Goal: Task Accomplishment & Management: Complete application form

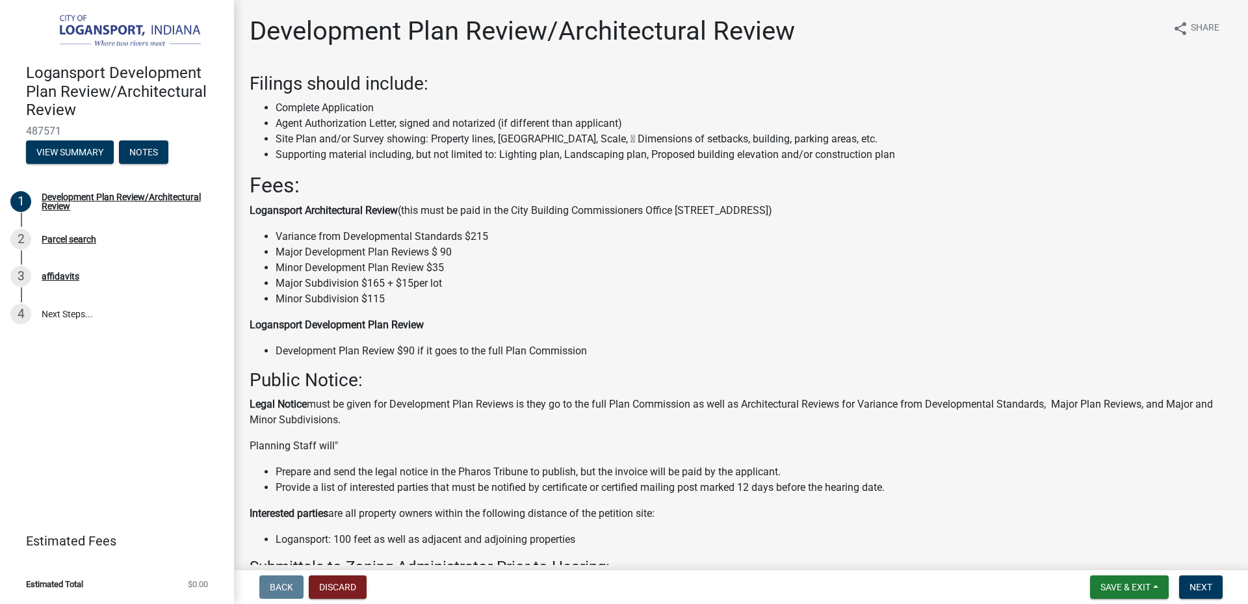
click at [947, 309] on div "Filings should include: Complete Application Agent Authorization Letter, signed…" at bounding box center [741, 429] width 983 height 712
click at [938, 295] on li "Minor Subdivision $115" at bounding box center [754, 299] width 957 height 16
click at [1207, 586] on span "Next" at bounding box center [1200, 587] width 23 height 10
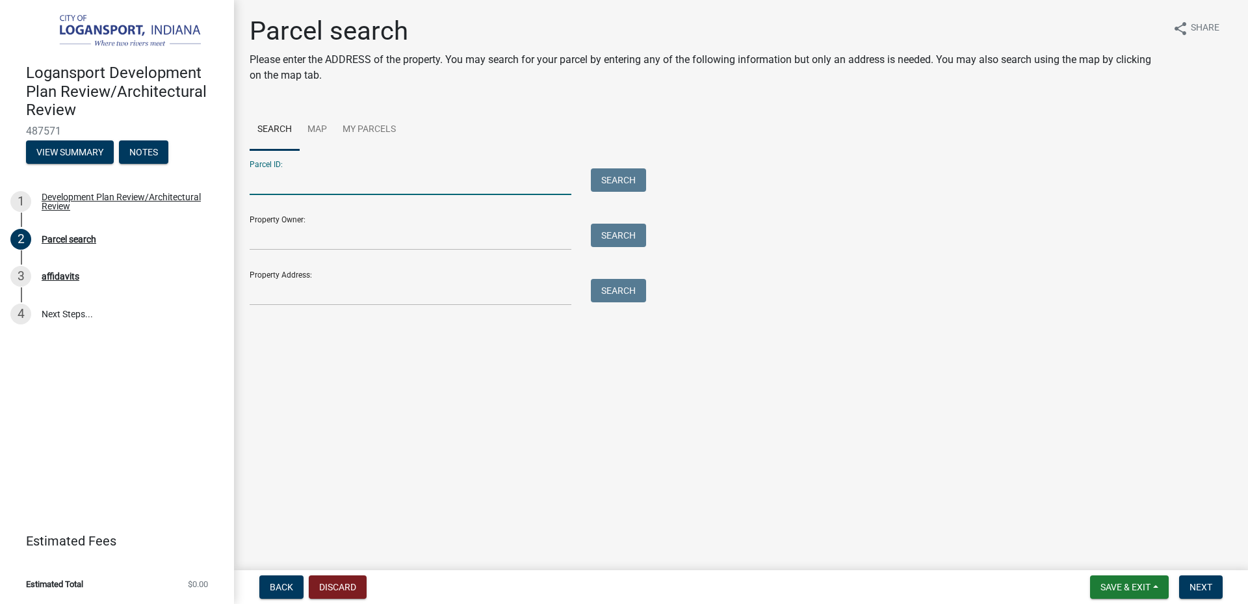
click at [339, 182] on input "Parcel ID:" at bounding box center [411, 181] width 322 height 27
paste input "09-17-19-310-002.000-006"
click at [633, 177] on button "Search" at bounding box center [618, 179] width 55 height 23
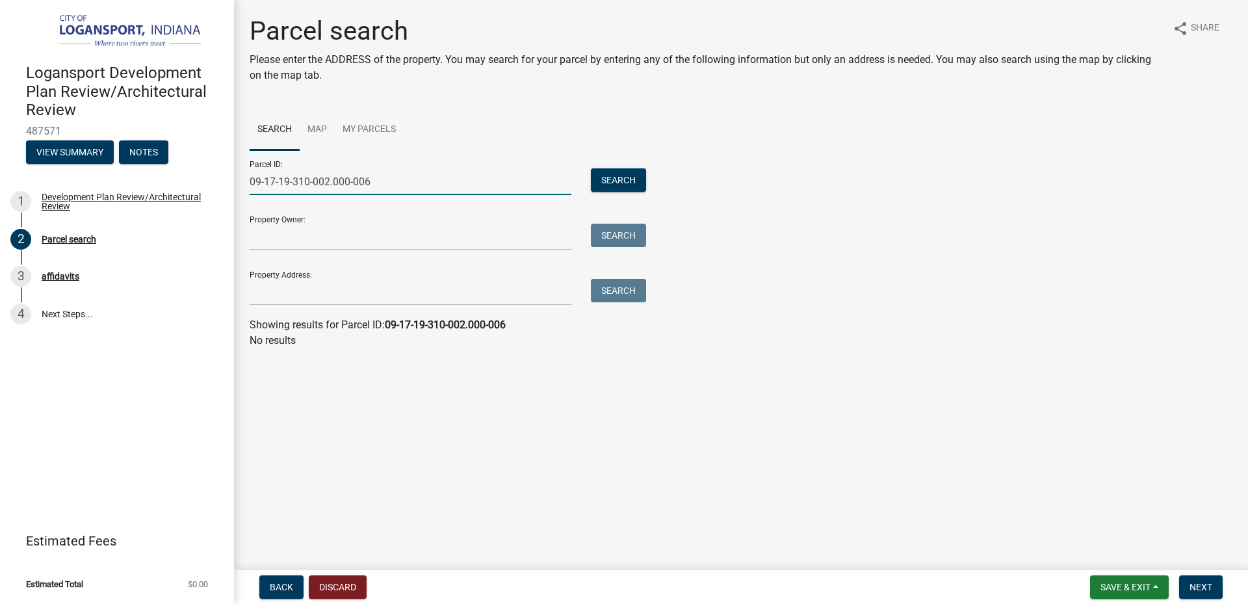
click at [269, 181] on input "09-17-19-310-002.000-006" at bounding box center [411, 181] width 322 height 27
type input "09-17-19-310-002.000-006"
click at [634, 181] on button "Search" at bounding box center [618, 179] width 55 height 23
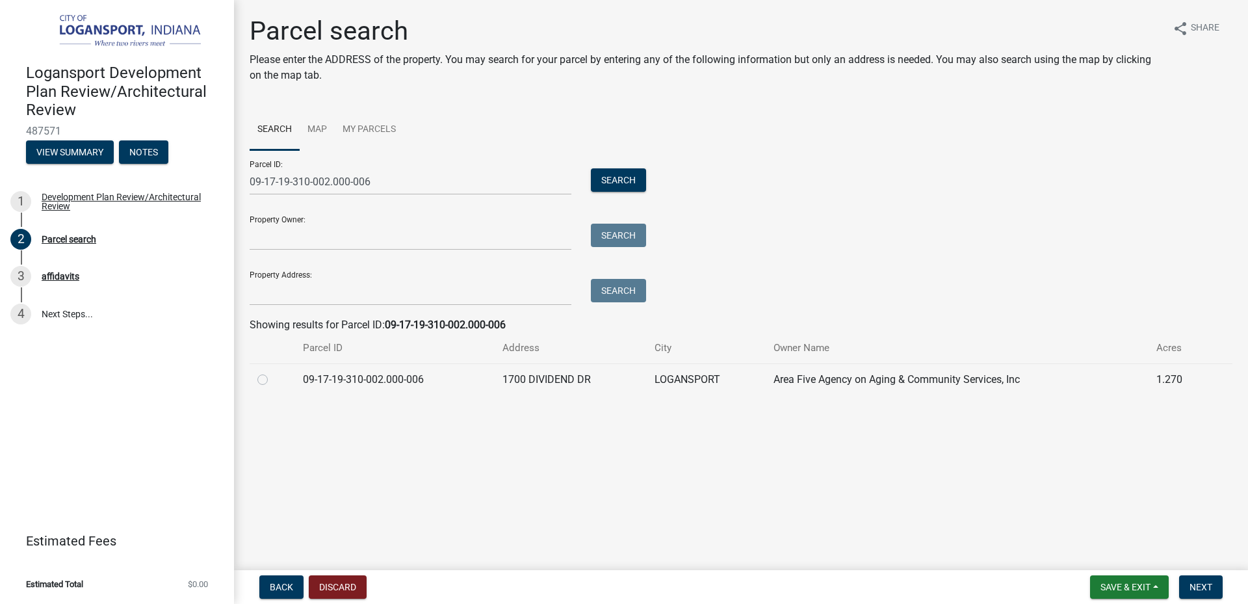
click at [576, 380] on td "1700 DIVIDEND DR" at bounding box center [571, 379] width 152 height 32
click at [273, 372] on label at bounding box center [273, 372] width 0 height 0
click at [273, 380] on input "radio" at bounding box center [277, 376] width 8 height 8
radio input "true"
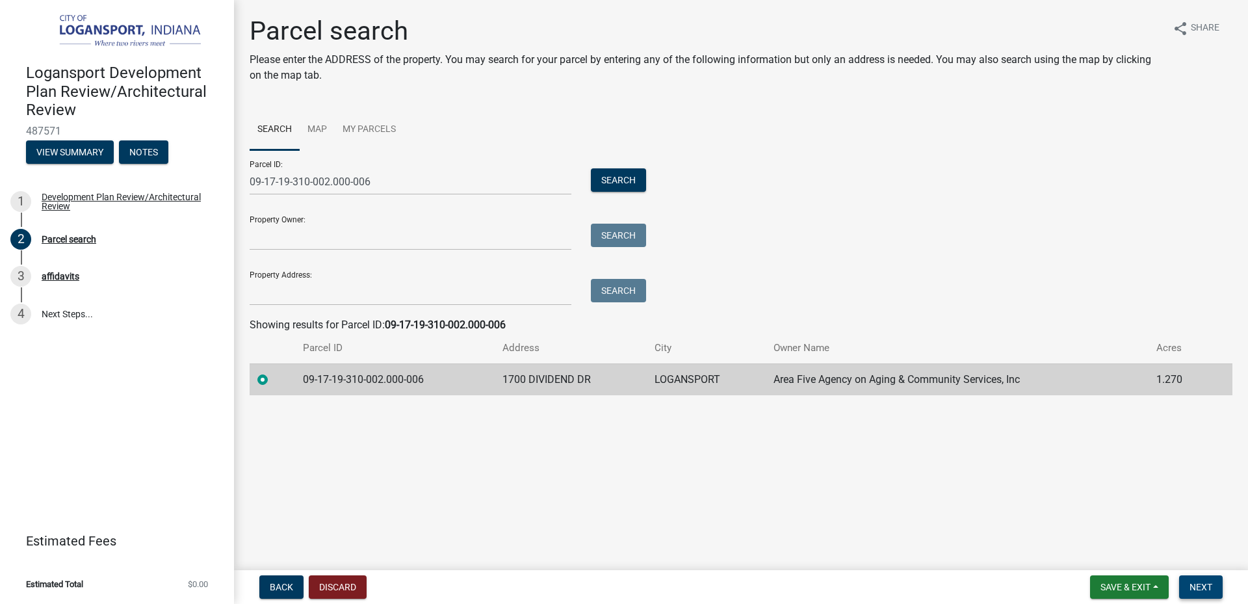
click at [1203, 589] on span "Next" at bounding box center [1200, 587] width 23 height 10
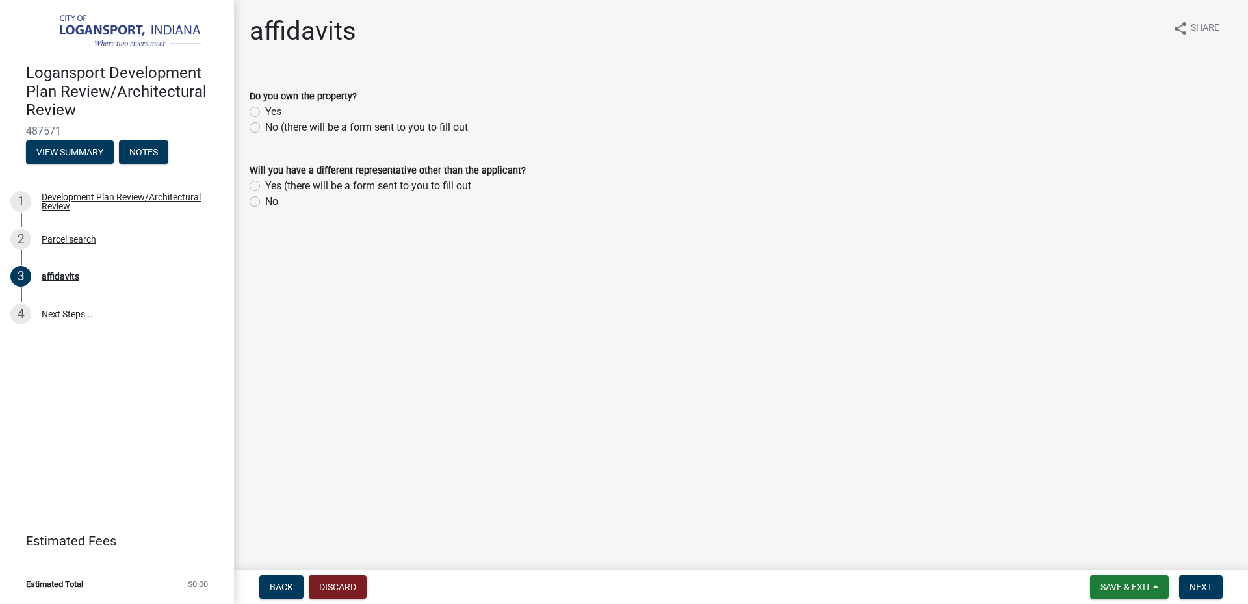
click at [265, 129] on label "No (there will be a form sent to you to fill out" at bounding box center [366, 128] width 203 height 16
click at [265, 128] on input "No (there will be a form sent to you to fill out" at bounding box center [269, 124] width 8 height 8
radio input "true"
click at [393, 212] on wm-data-entity-input "Will you have a different representative other than the applicant? Yes (there w…" at bounding box center [741, 184] width 983 height 74
click at [265, 184] on label "Yes (there will be a form sent to you to fill out" at bounding box center [368, 186] width 206 height 16
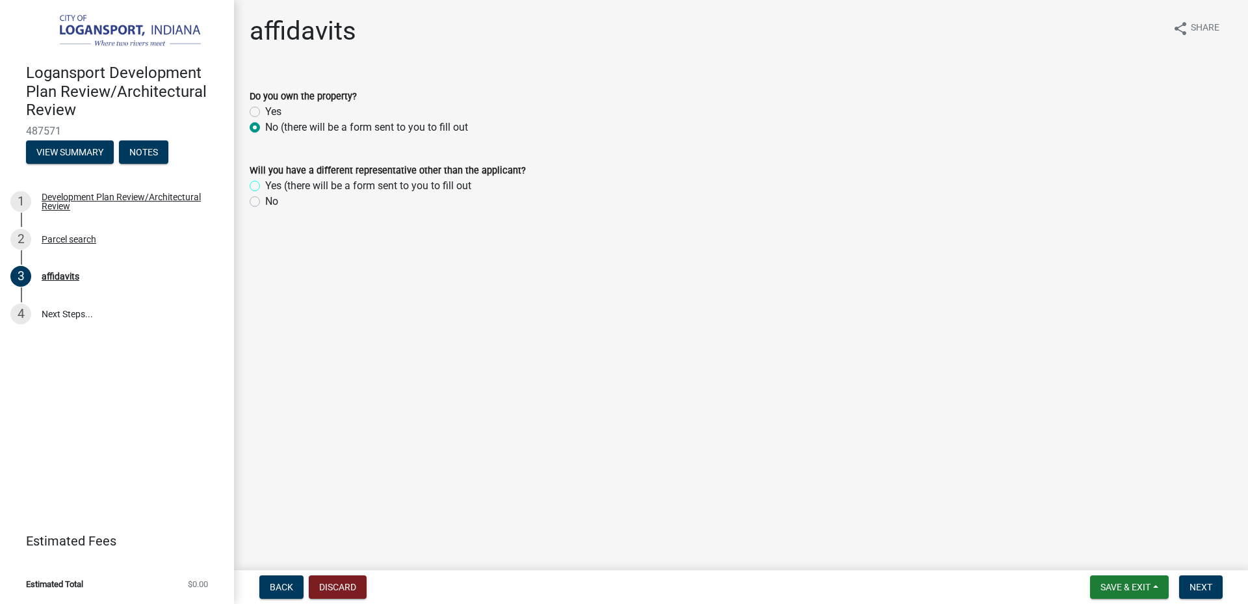
click at [265, 184] on input "Yes (there will be a form sent to you to fill out" at bounding box center [269, 182] width 8 height 8
radio input "true"
click at [1198, 587] on span "Next" at bounding box center [1200, 587] width 23 height 10
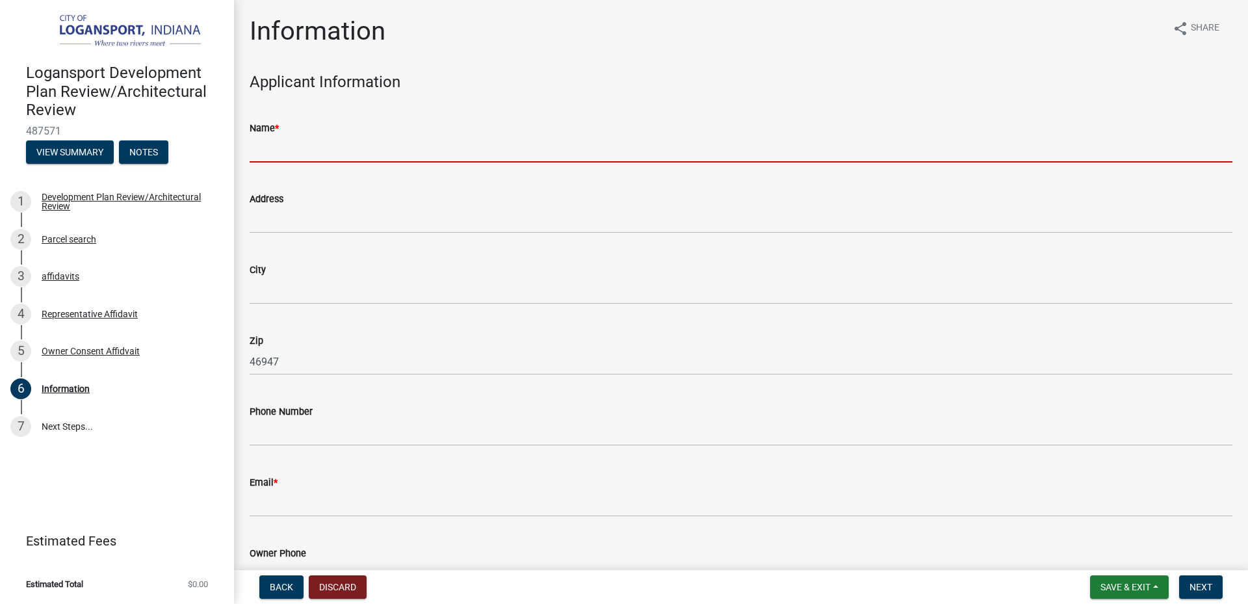
click at [378, 138] on input "Name *" at bounding box center [741, 149] width 983 height 27
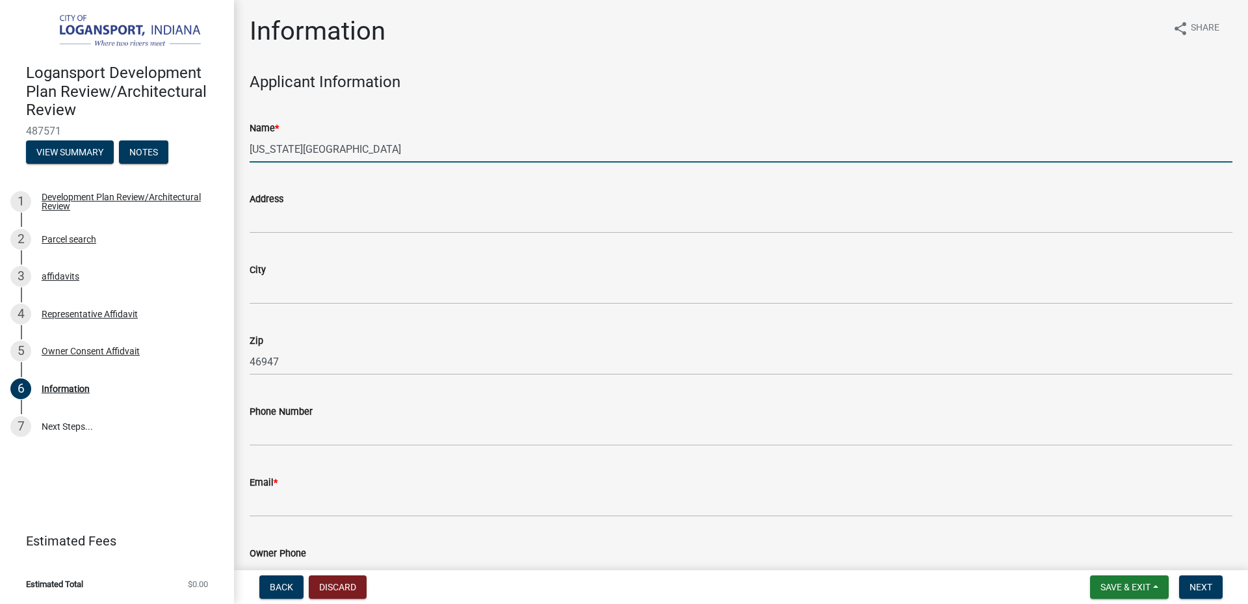
type input "[US_STATE][GEOGRAPHIC_DATA]"
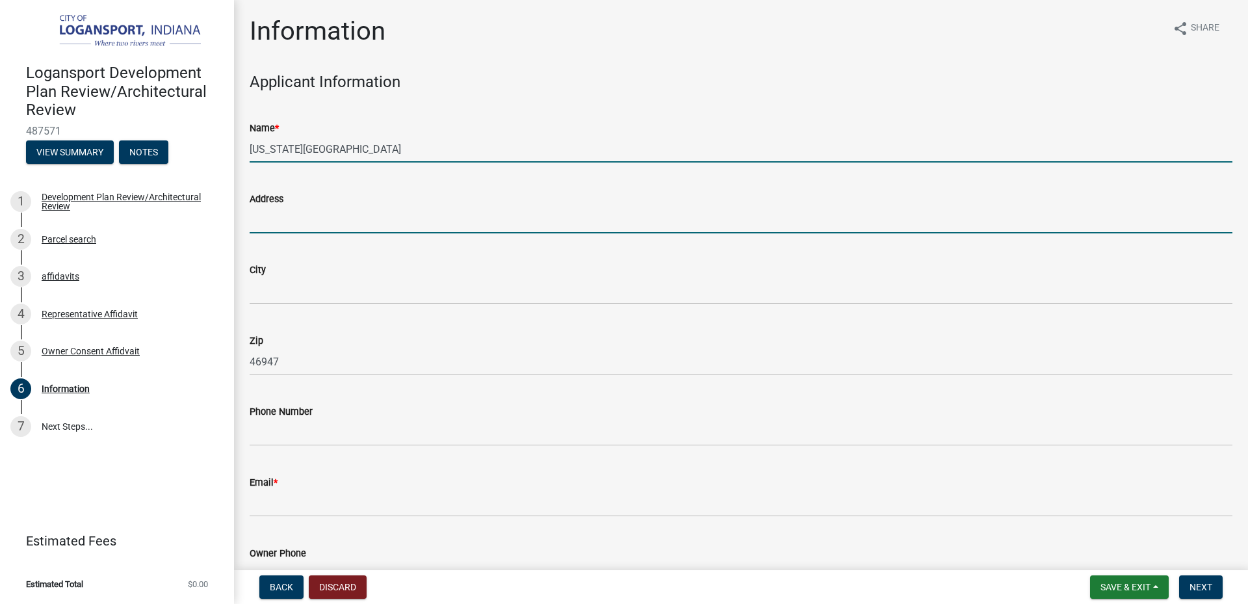
click at [303, 216] on input "Address" at bounding box center [741, 220] width 983 height 27
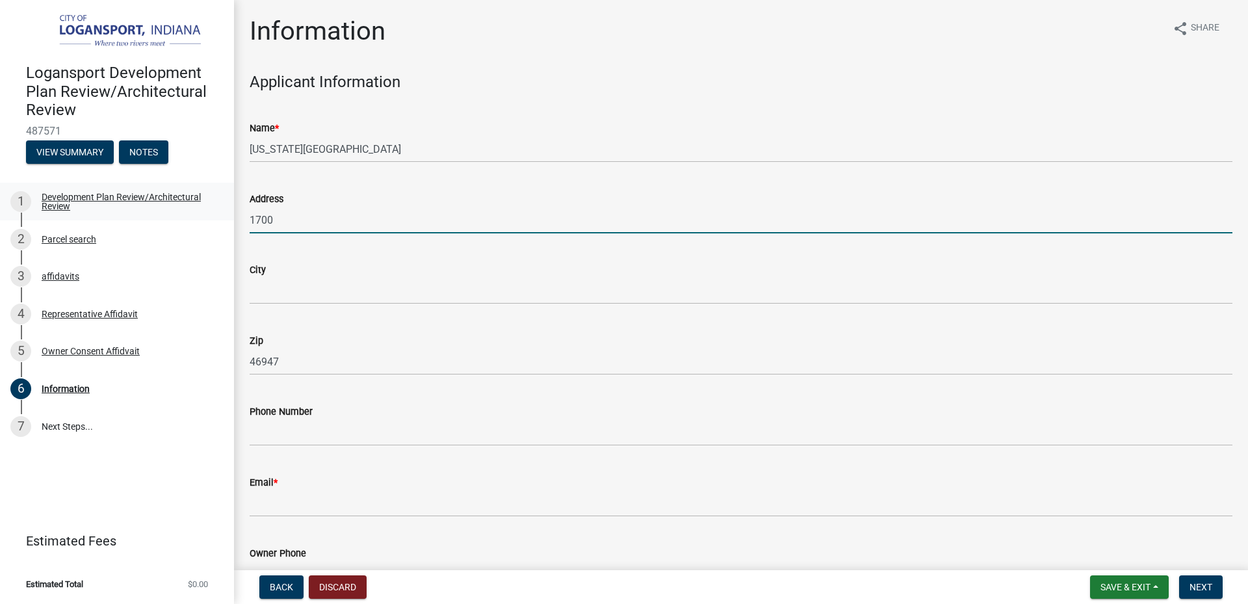
drag, startPoint x: 329, startPoint y: 212, endPoint x: 0, endPoint y: 211, distance: 328.8
click at [0, 211] on div "Logansport Development Plan Review/Architectural Review 487571 View Summary Not…" at bounding box center [624, 302] width 1248 height 604
click at [327, 219] on input "8003" at bounding box center [741, 220] width 983 height 27
type input "[STREET_ADDRESS]"
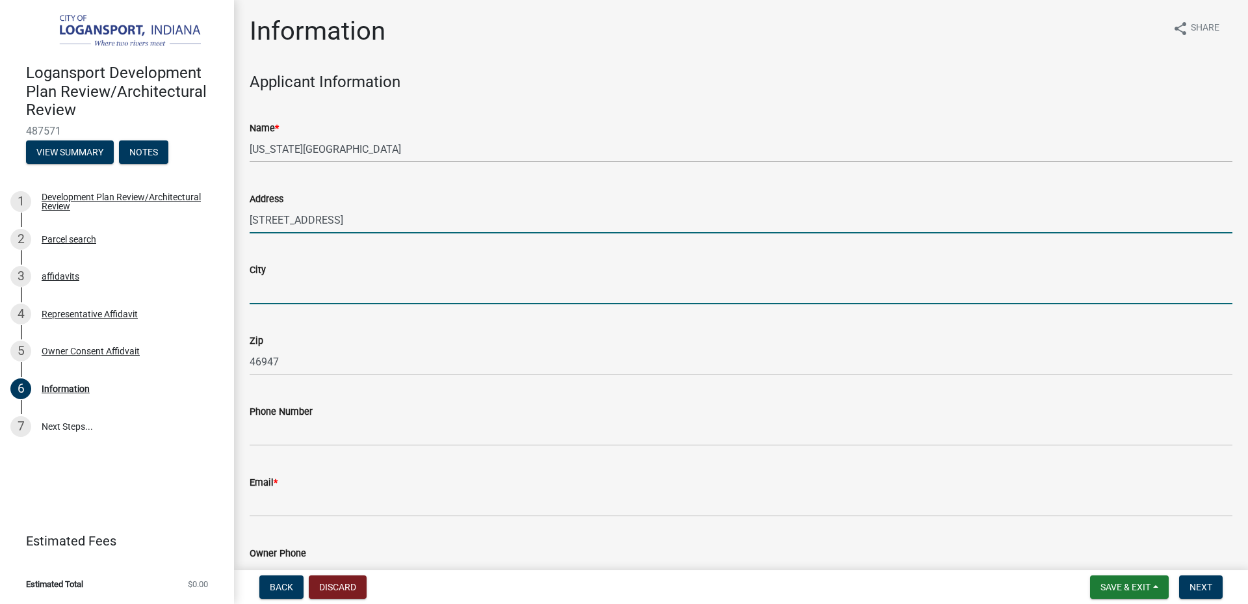
click at [298, 283] on input "City" at bounding box center [741, 290] width 983 height 27
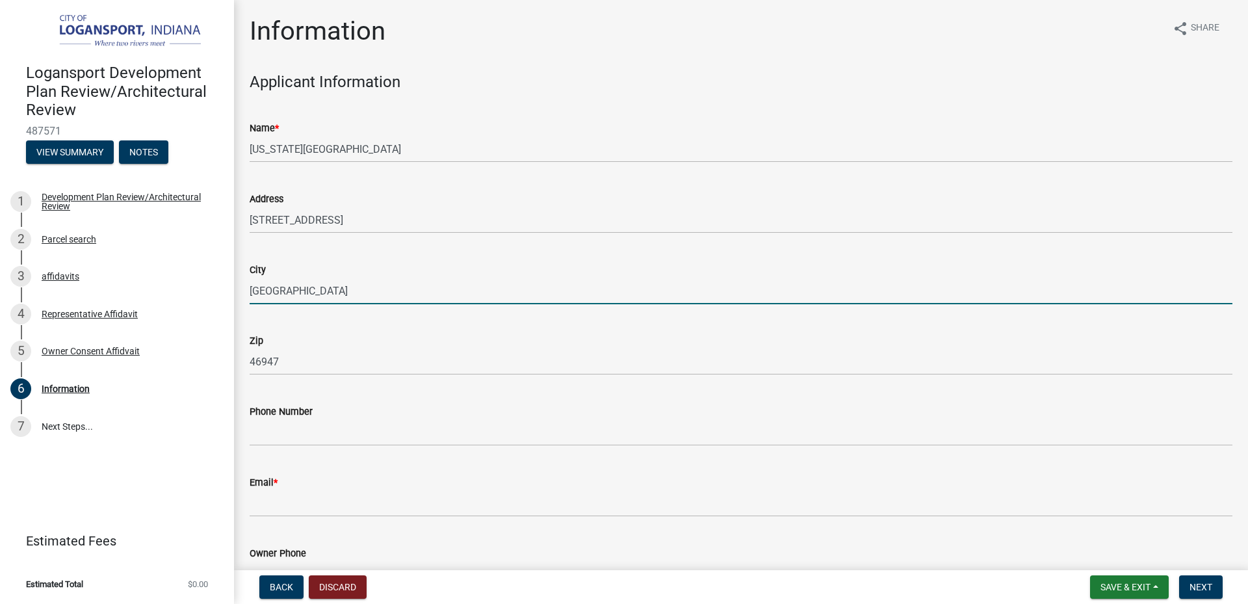
type input "[GEOGRAPHIC_DATA]"
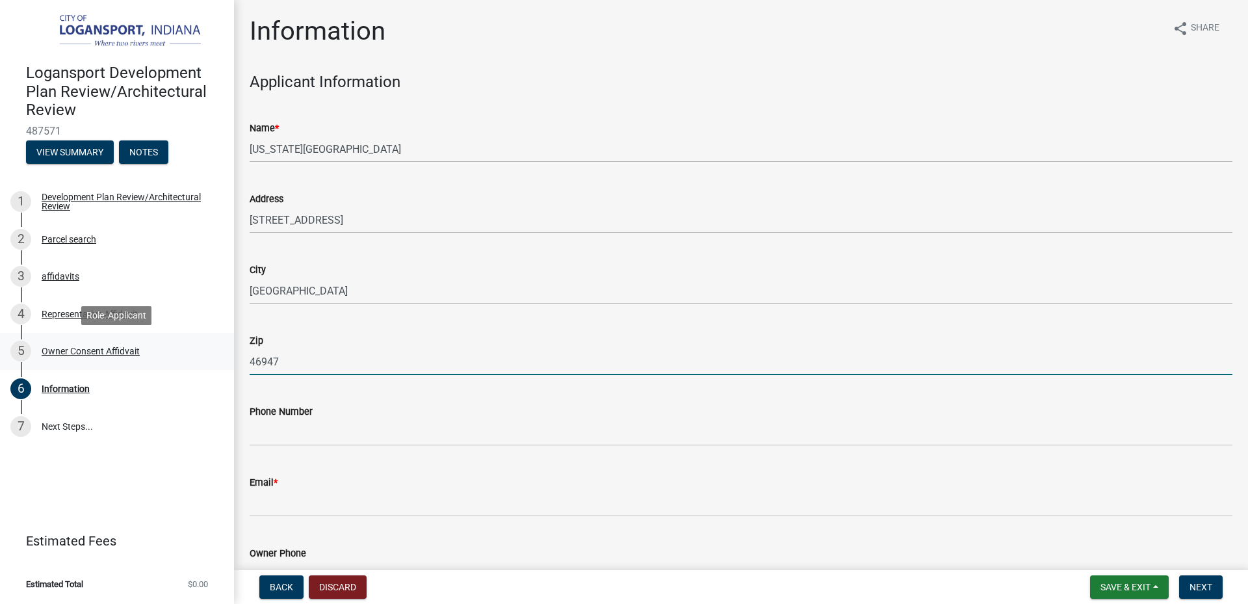
drag, startPoint x: 307, startPoint y: 364, endPoint x: 134, endPoint y: 351, distance: 173.3
click at [134, 351] on div "Logansport Development Plan Review/Architectural Review 487571 View Summary Not…" at bounding box center [624, 302] width 1248 height 604
type input "46250"
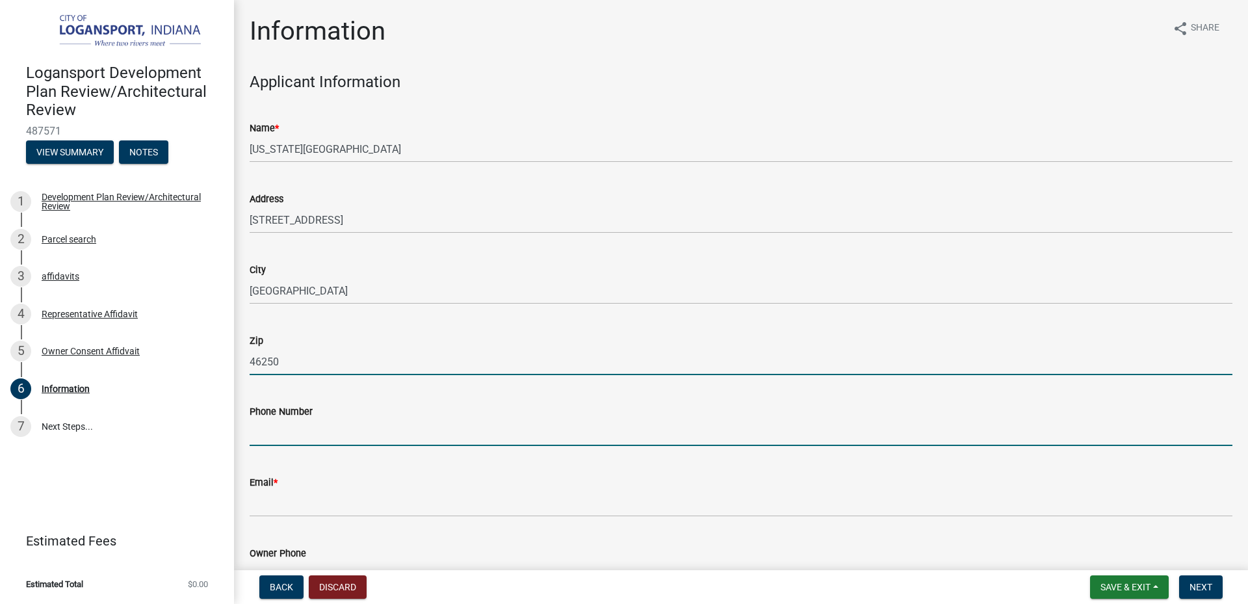
click at [428, 430] on input "Phone Number" at bounding box center [741, 432] width 983 height 27
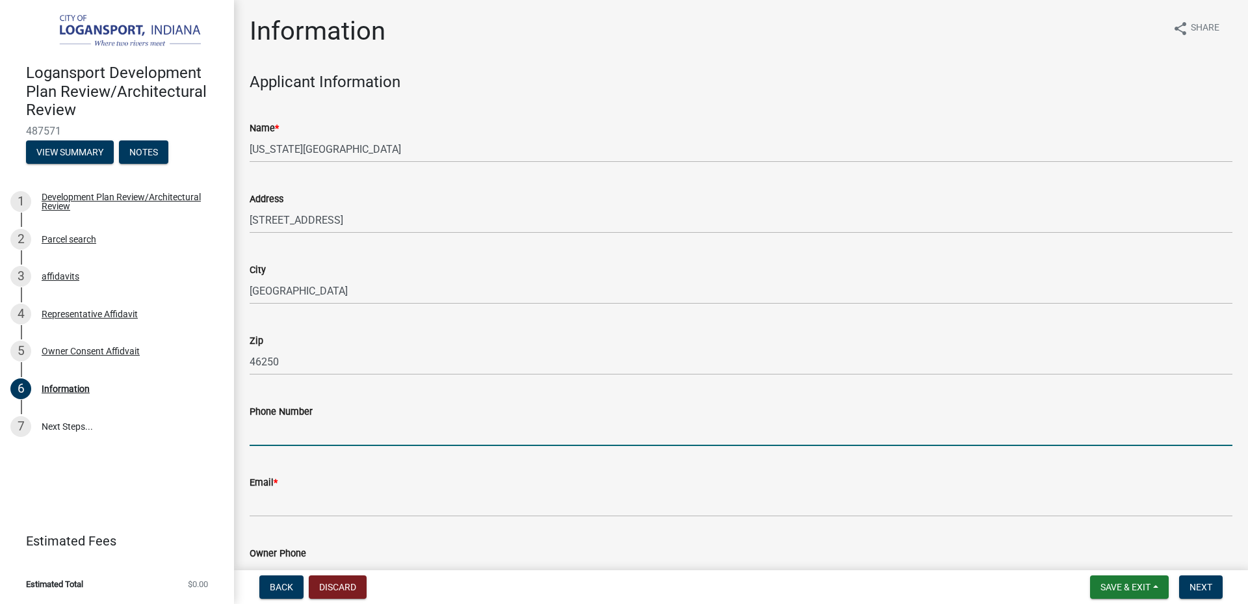
scroll to position [130, 0]
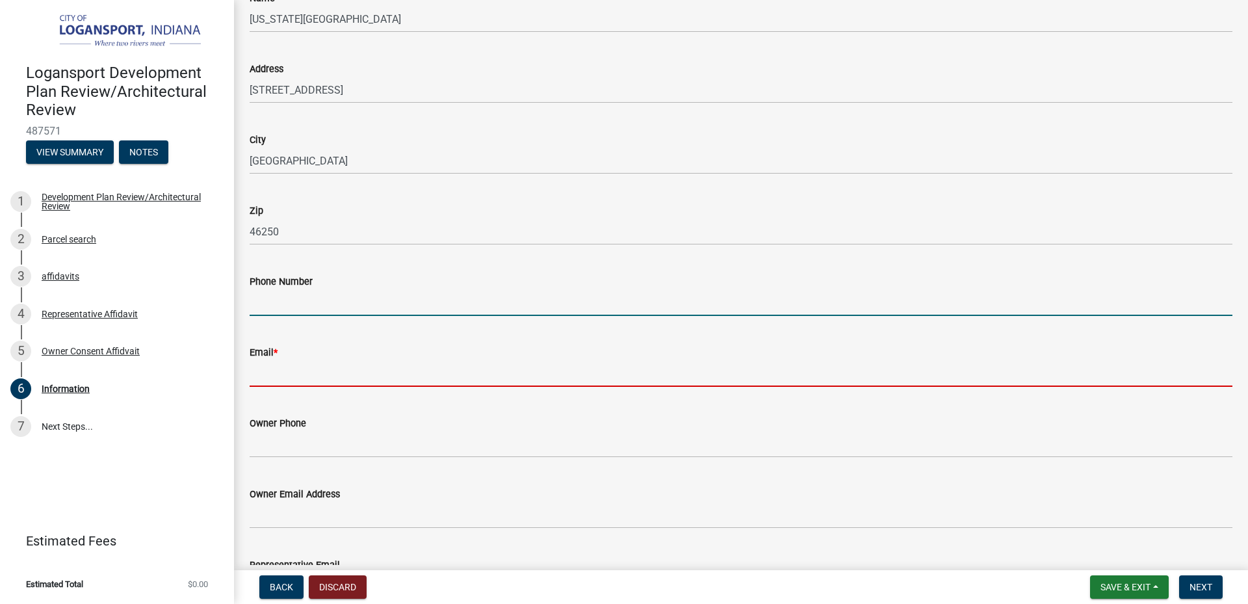
click at [307, 378] on input "Email *" at bounding box center [741, 373] width 983 height 27
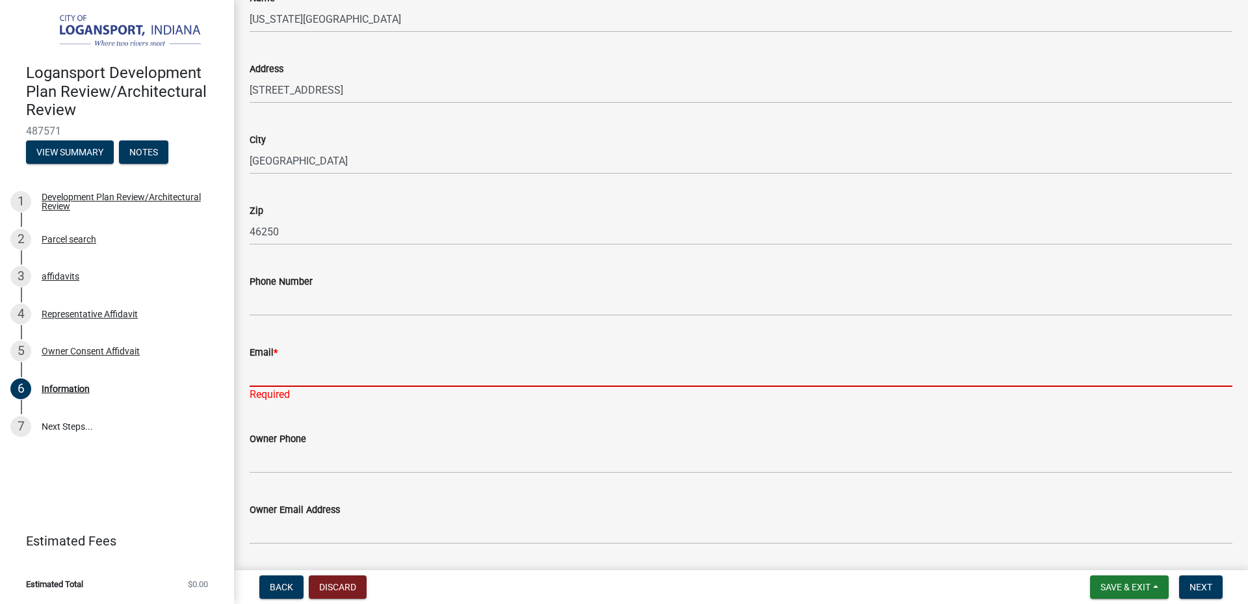
click at [363, 362] on input "Email *" at bounding box center [741, 373] width 983 height 27
paste input "[EMAIL_ADDRESS][DOMAIN_NAME]"
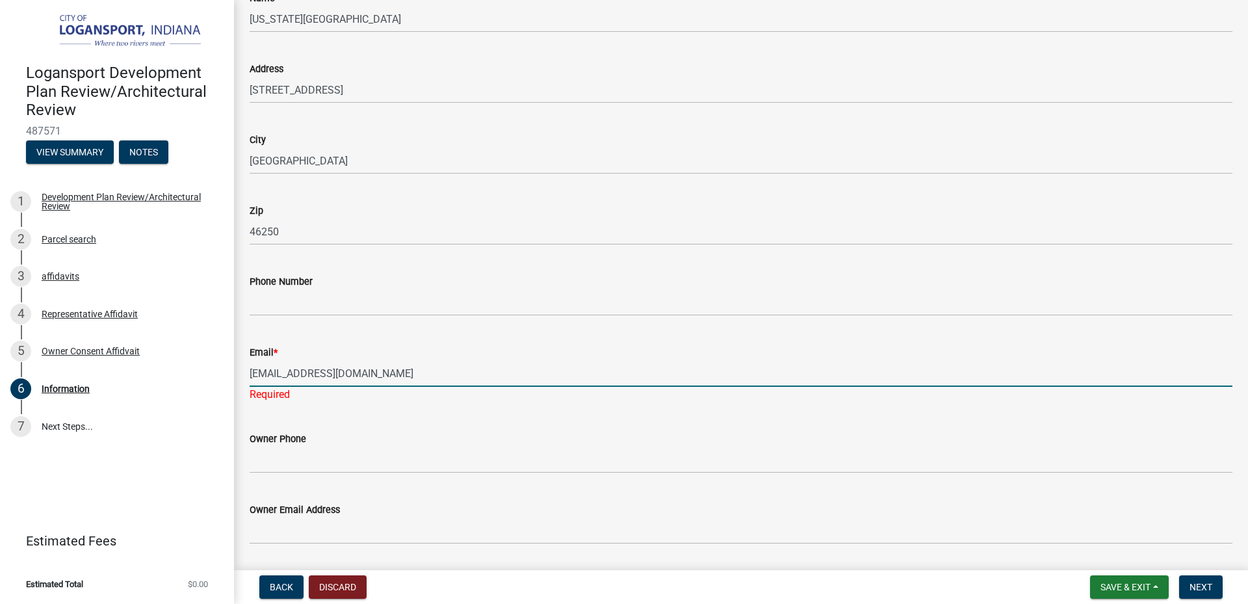
type input "[EMAIL_ADDRESS][DOMAIN_NAME]"
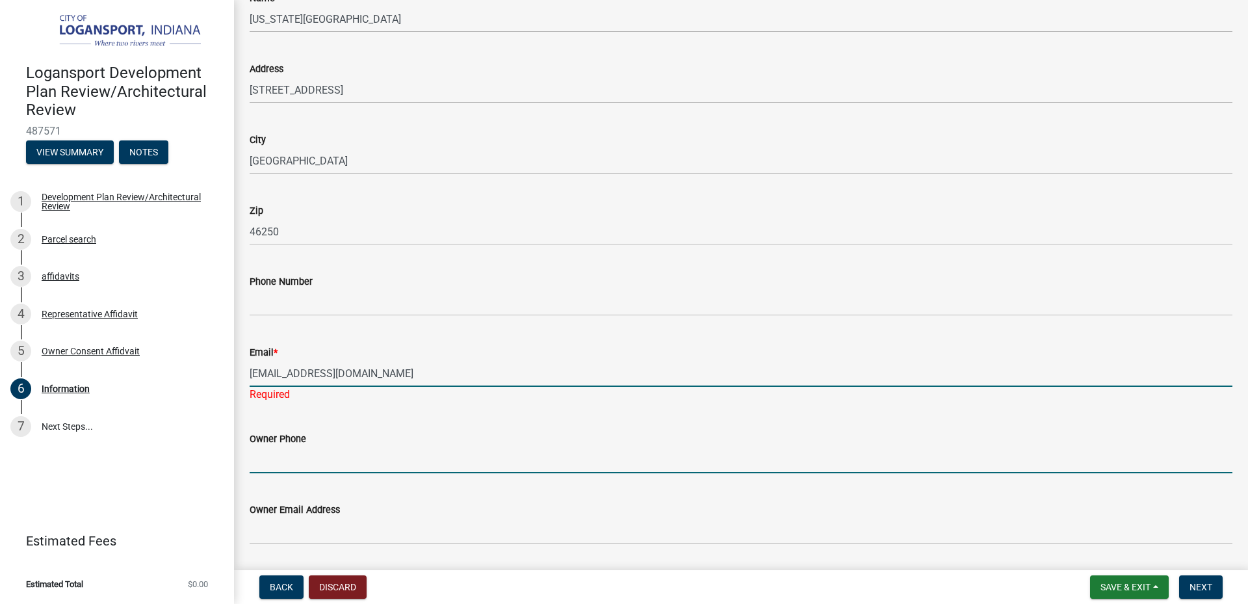
click at [319, 457] on input "Owner Phone" at bounding box center [741, 459] width 983 height 27
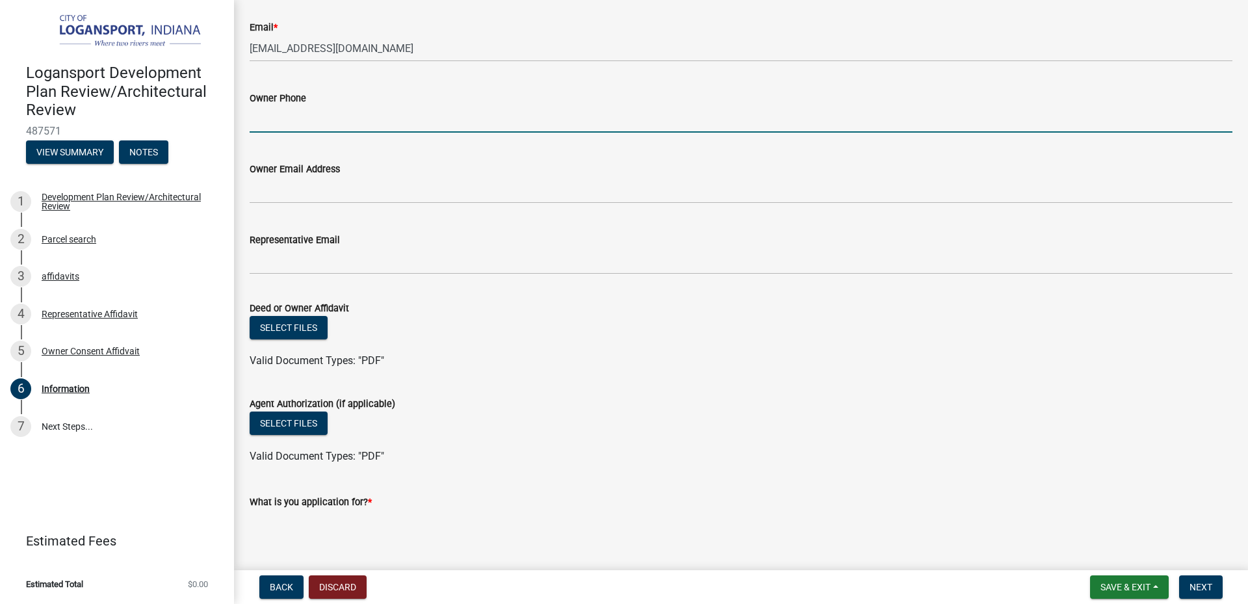
scroll to position [390, 0]
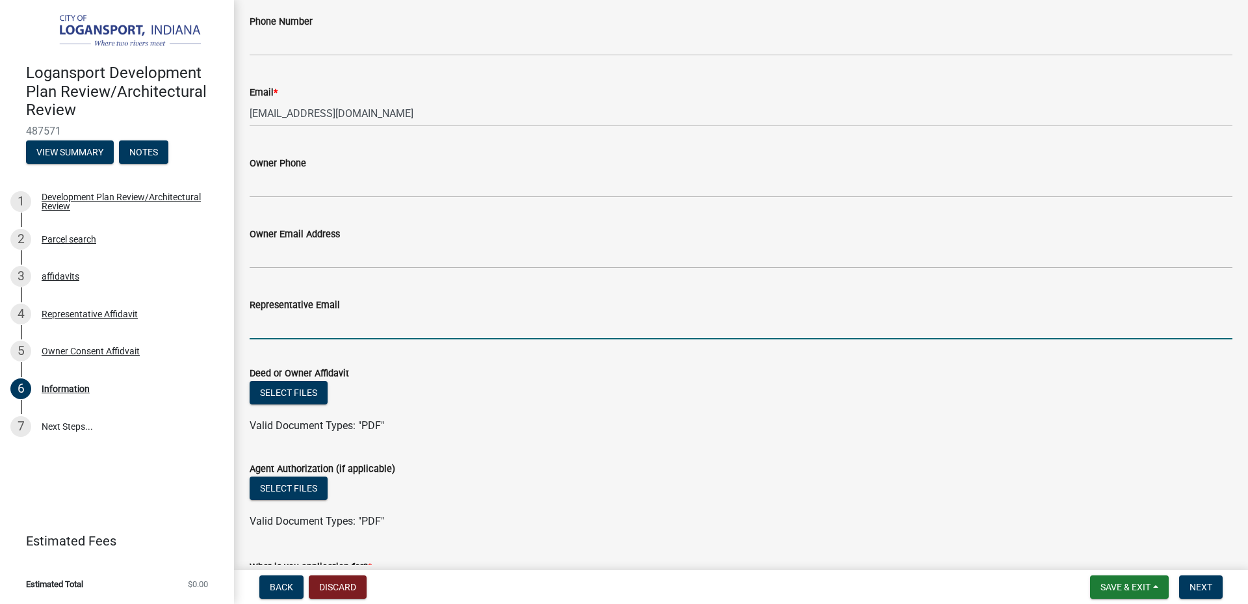
click at [355, 318] on input "Representative Email" at bounding box center [741, 326] width 983 height 27
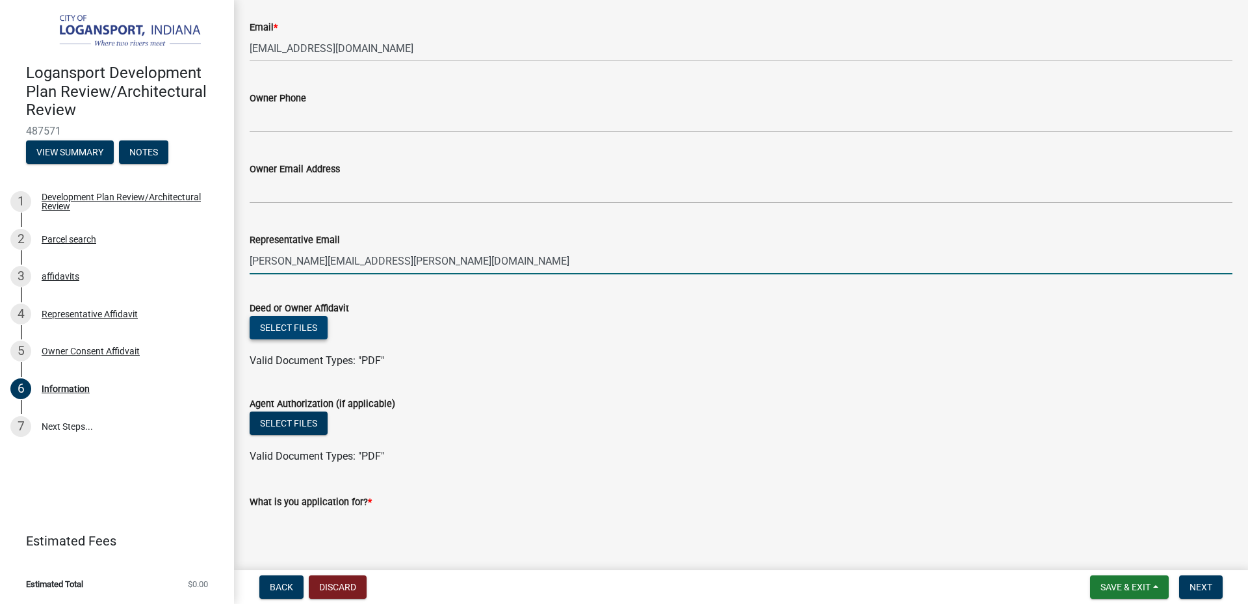
type input "[PERSON_NAME][EMAIL_ADDRESS][PERSON_NAME][DOMAIN_NAME]"
click at [314, 326] on button "Select files" at bounding box center [289, 327] width 78 height 23
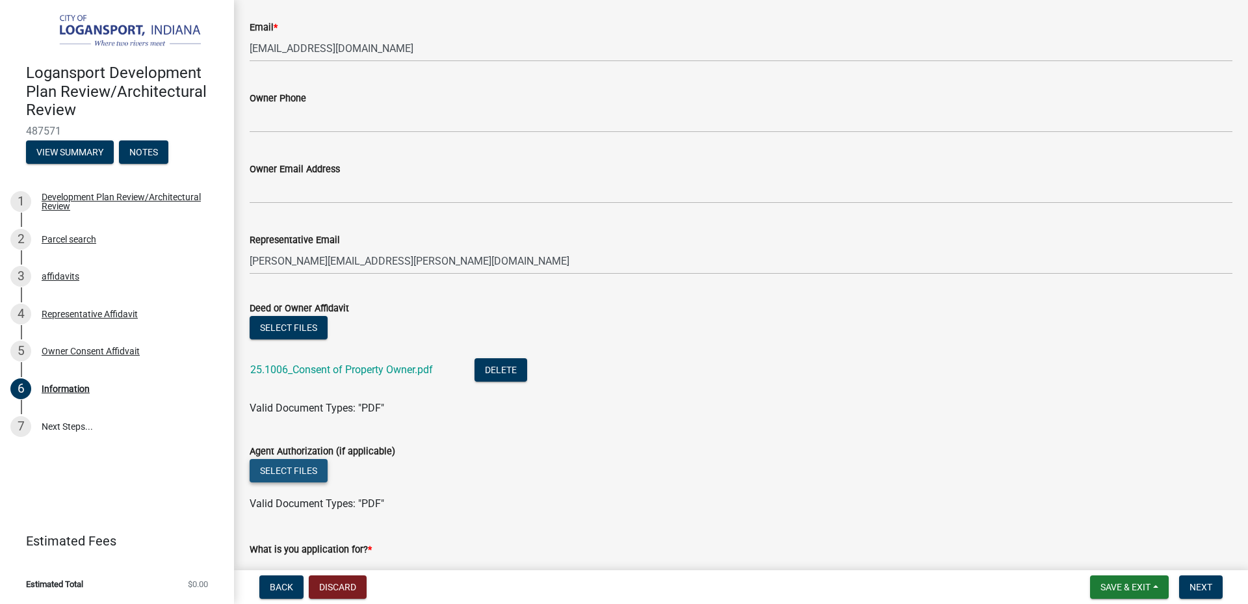
click at [300, 471] on button "Select files" at bounding box center [289, 470] width 78 height 23
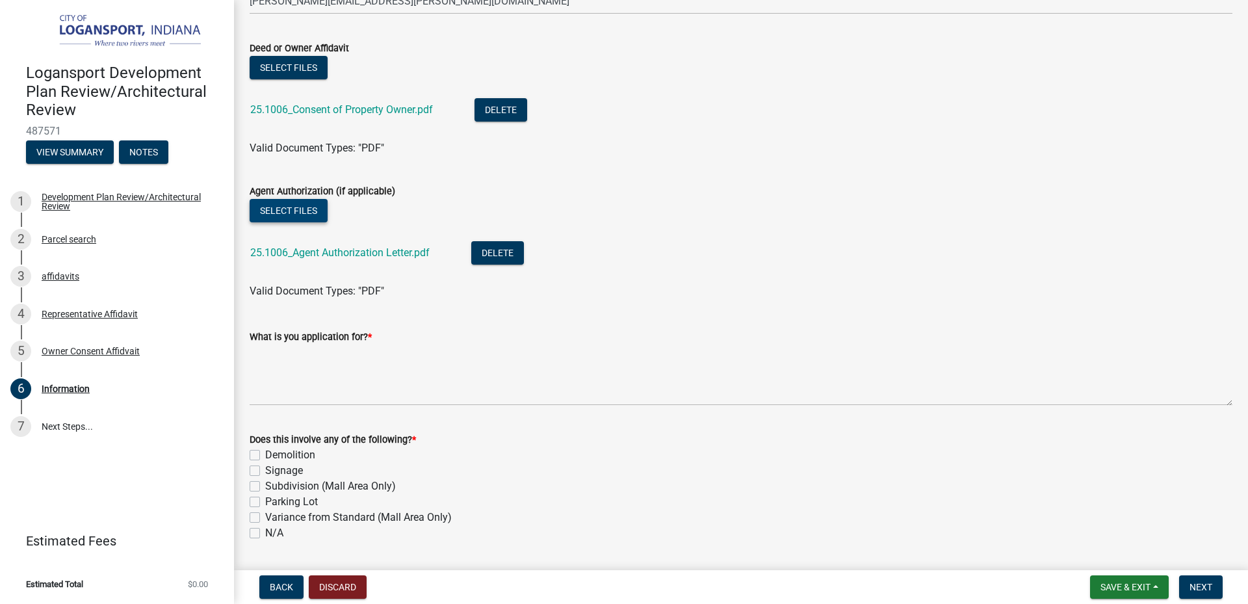
scroll to position [780, 0]
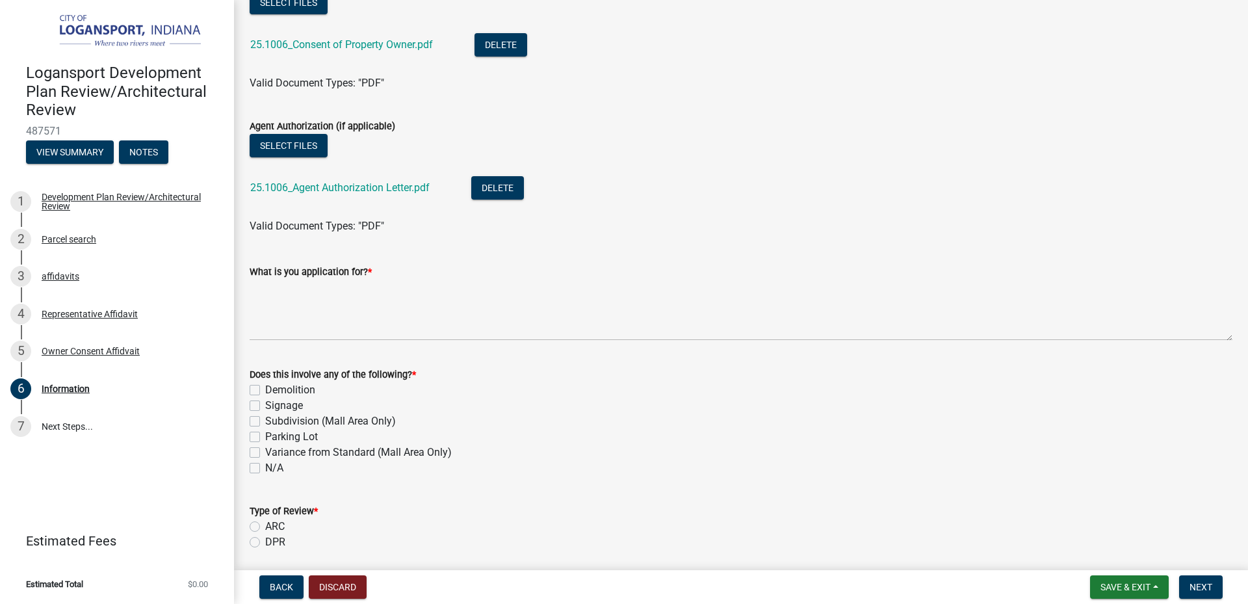
click at [333, 270] on label "What is you application for? *" at bounding box center [311, 272] width 122 height 9
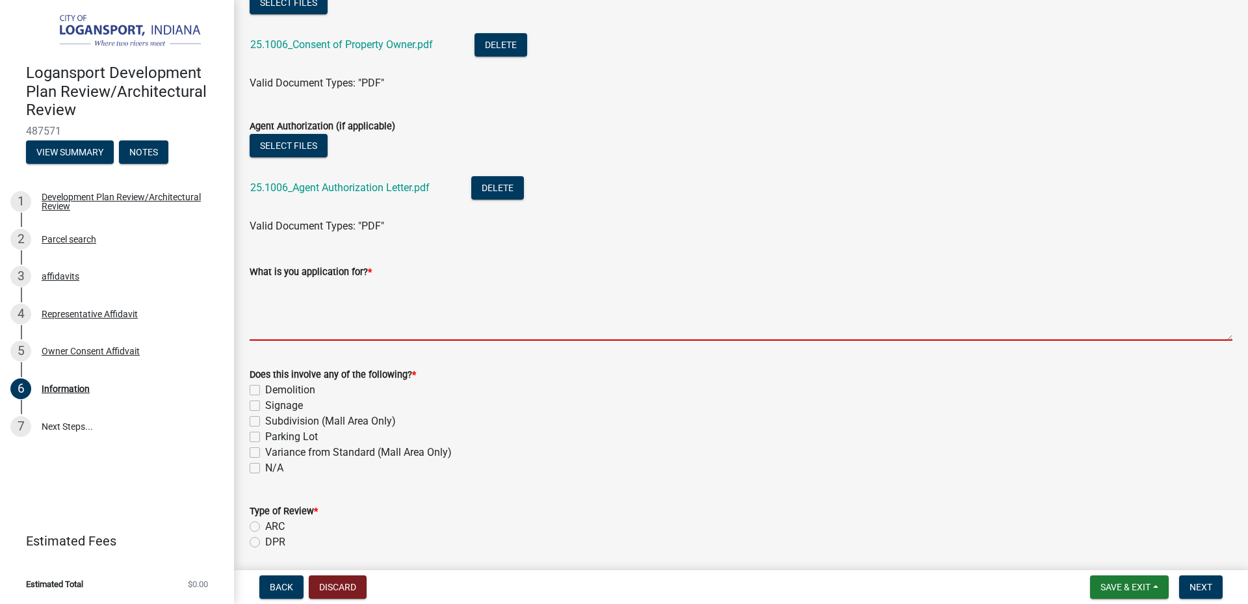
click at [333, 279] on textarea "What is you application for? *" at bounding box center [741, 309] width 983 height 61
click at [307, 328] on textarea "What is you application for? *" at bounding box center [741, 309] width 983 height 61
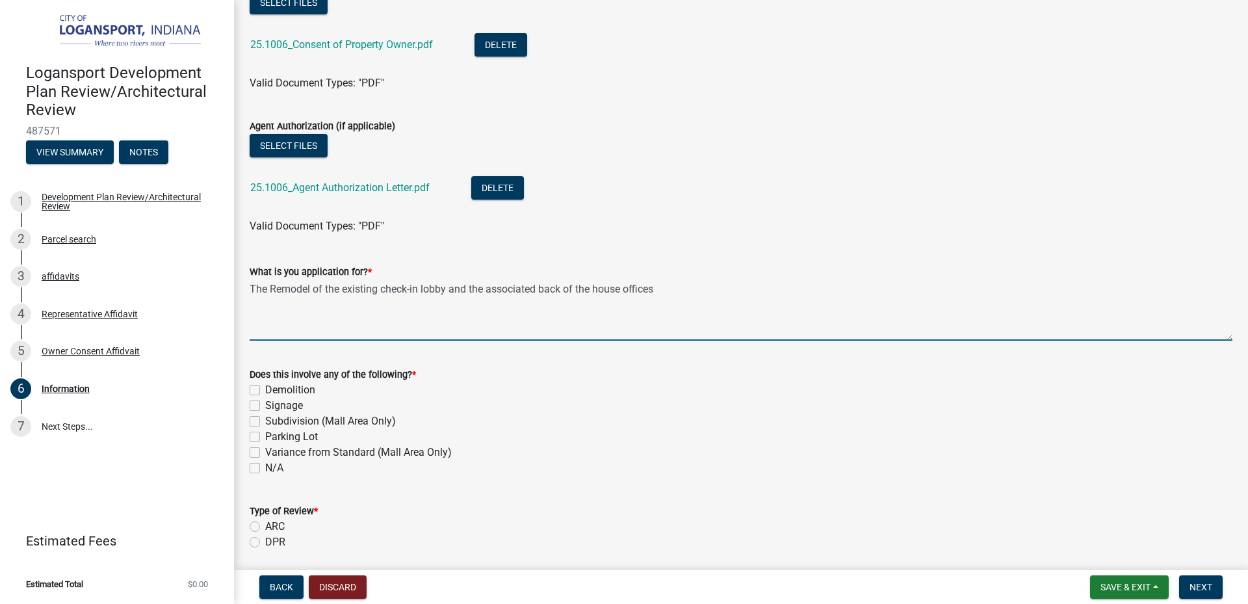
click at [597, 290] on textarea "The Remodel of the existing check-in lobby and the associated back of the house…" at bounding box center [741, 309] width 983 height 61
click at [672, 286] on textarea "The Remodel of the existing check-in lobby and the associated back-of-the-house…" at bounding box center [741, 309] width 983 height 61
type textarea "The Remodel of the existing check-in lobby and the associated back-of-the-house…"
click at [265, 390] on label "Demolition" at bounding box center [290, 390] width 50 height 16
click at [265, 390] on input "Demolition" at bounding box center [269, 386] width 8 height 8
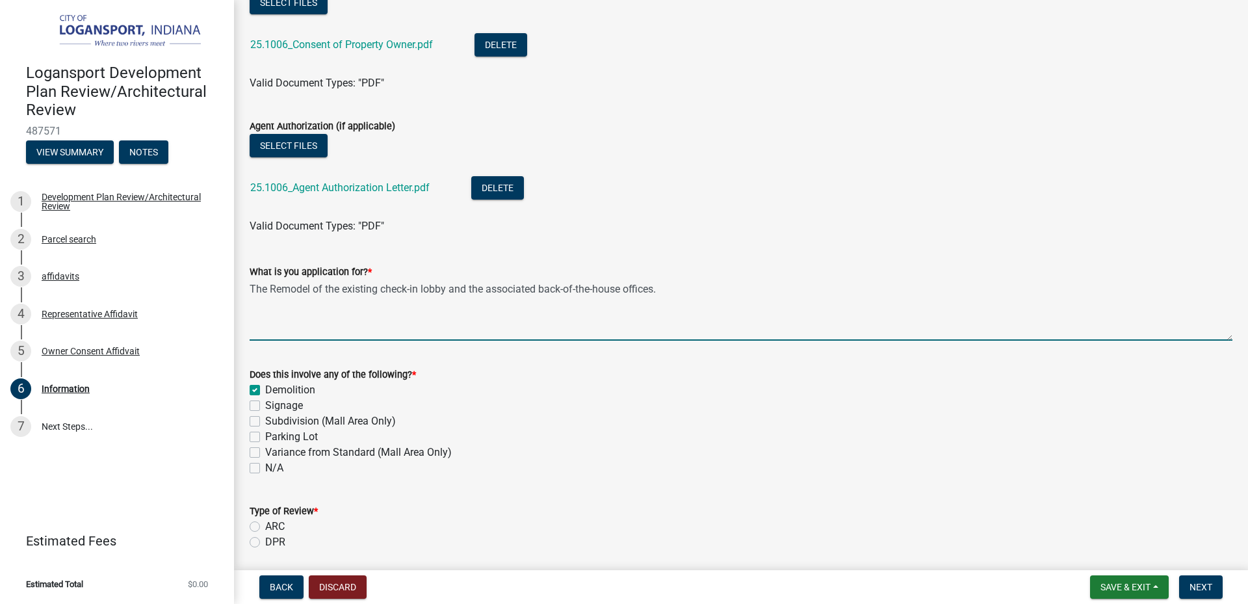
checkbox input "true"
checkbox input "false"
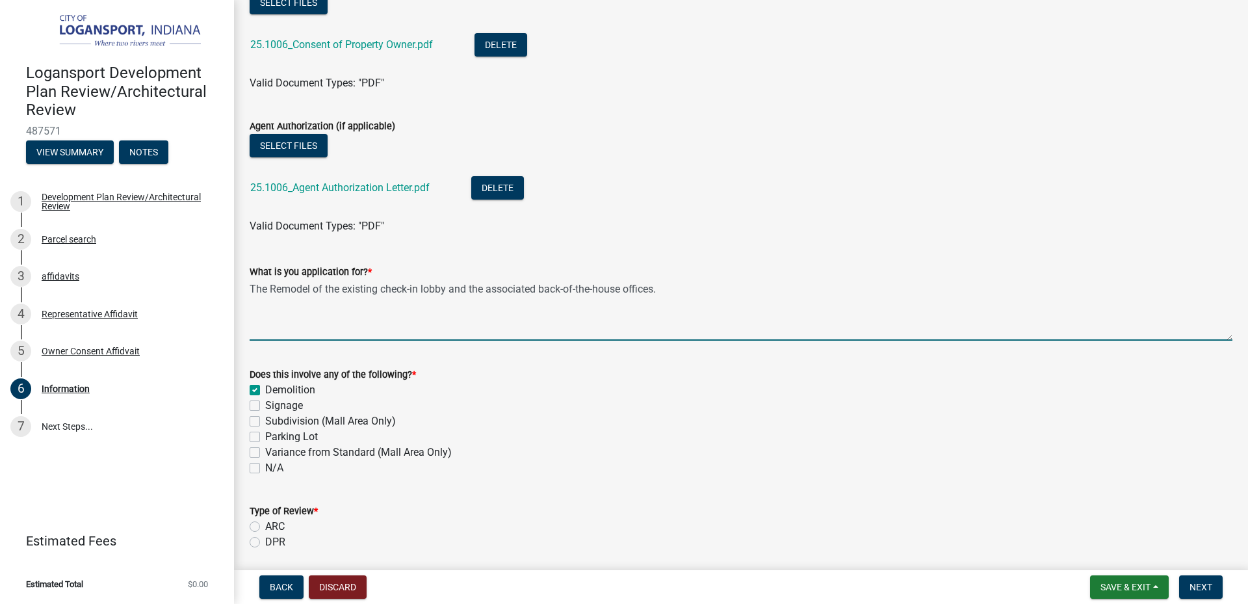
checkbox input "false"
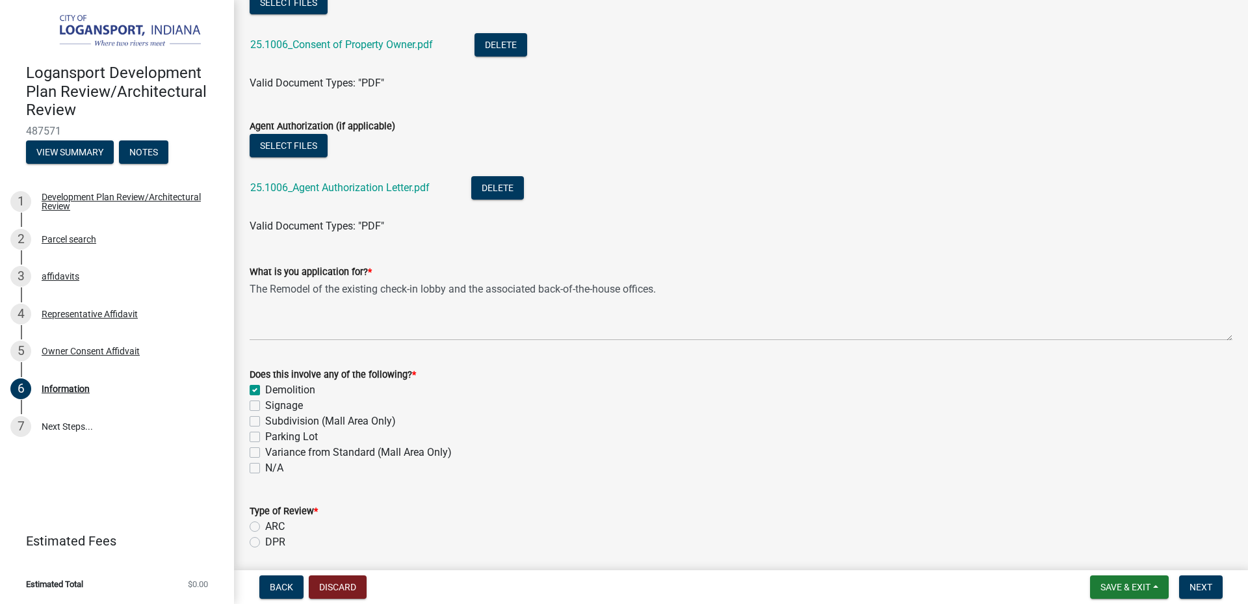
scroll to position [827, 0]
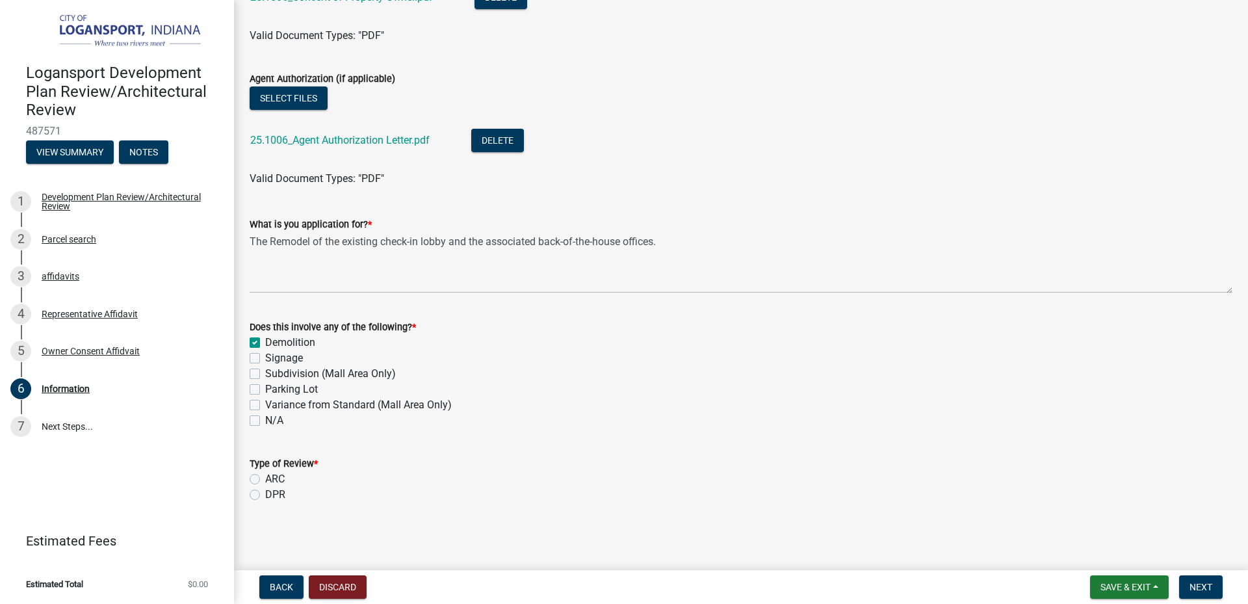
click at [266, 478] on label "ARC" at bounding box center [274, 479] width 19 height 16
click at [266, 478] on input "ARC" at bounding box center [269, 475] width 8 height 8
radio input "true"
click at [1200, 588] on span "Next" at bounding box center [1200, 587] width 23 height 10
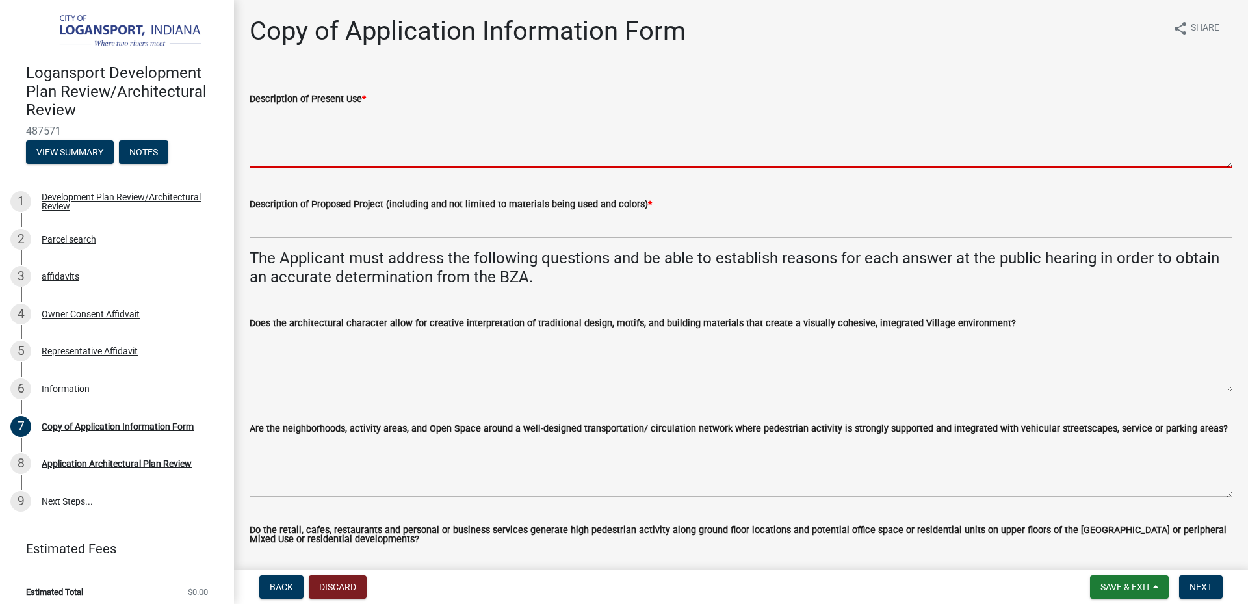
click at [362, 142] on textarea "Description of Present Use *" at bounding box center [741, 137] width 983 height 61
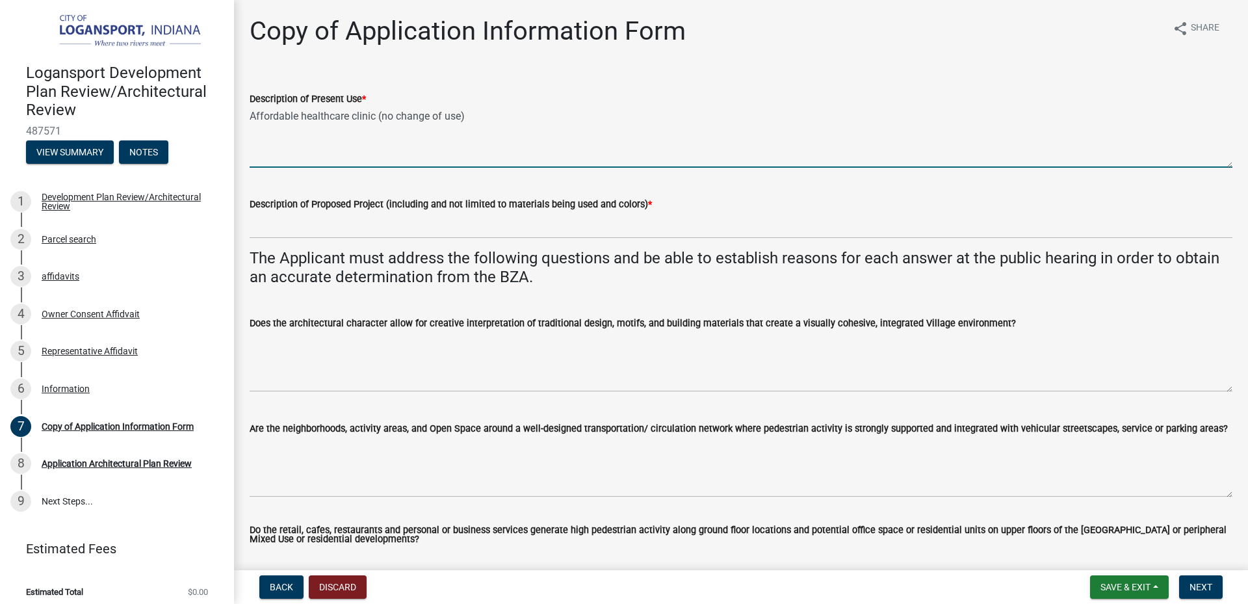
type textarea "Affordable healthcare clinic (no change of use)"
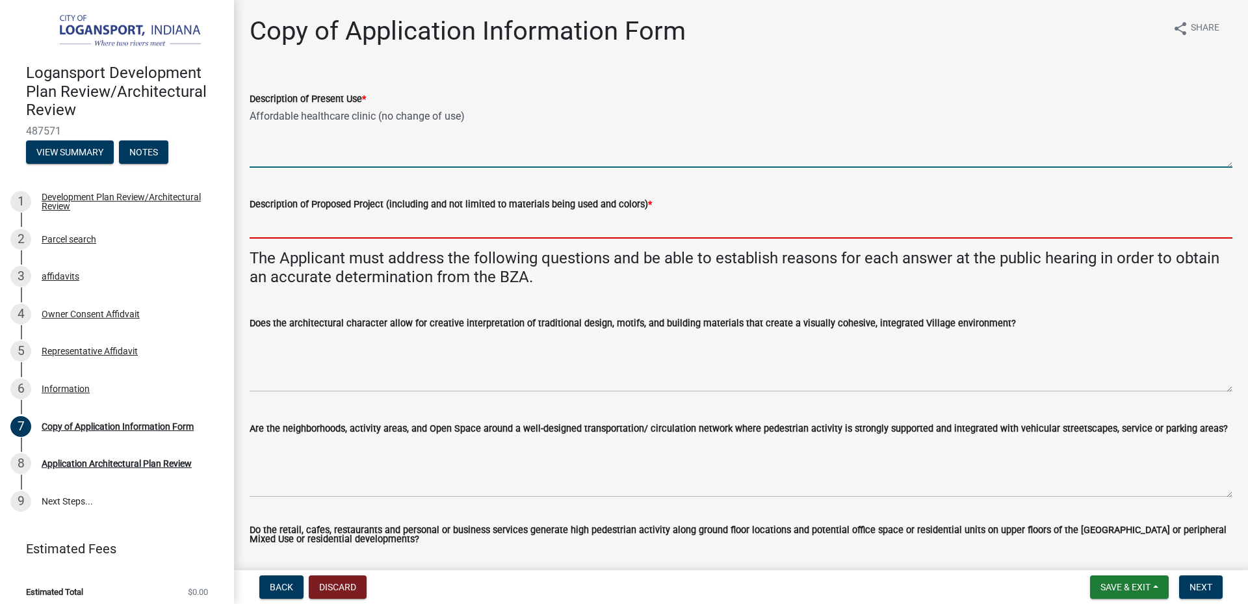
click at [342, 234] on input "Description of Proposed Project (including and not limited to materials being u…" at bounding box center [741, 225] width 983 height 27
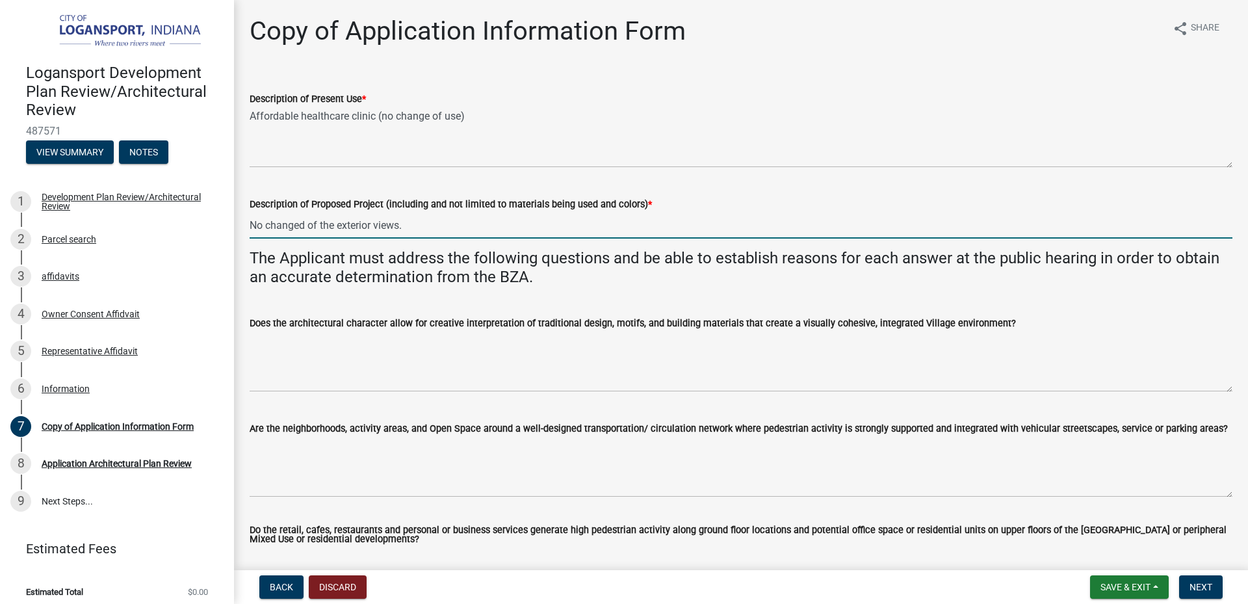
click at [305, 224] on input "No changed of the exterior views." at bounding box center [741, 225] width 983 height 27
type input "No changes of the exterior views."
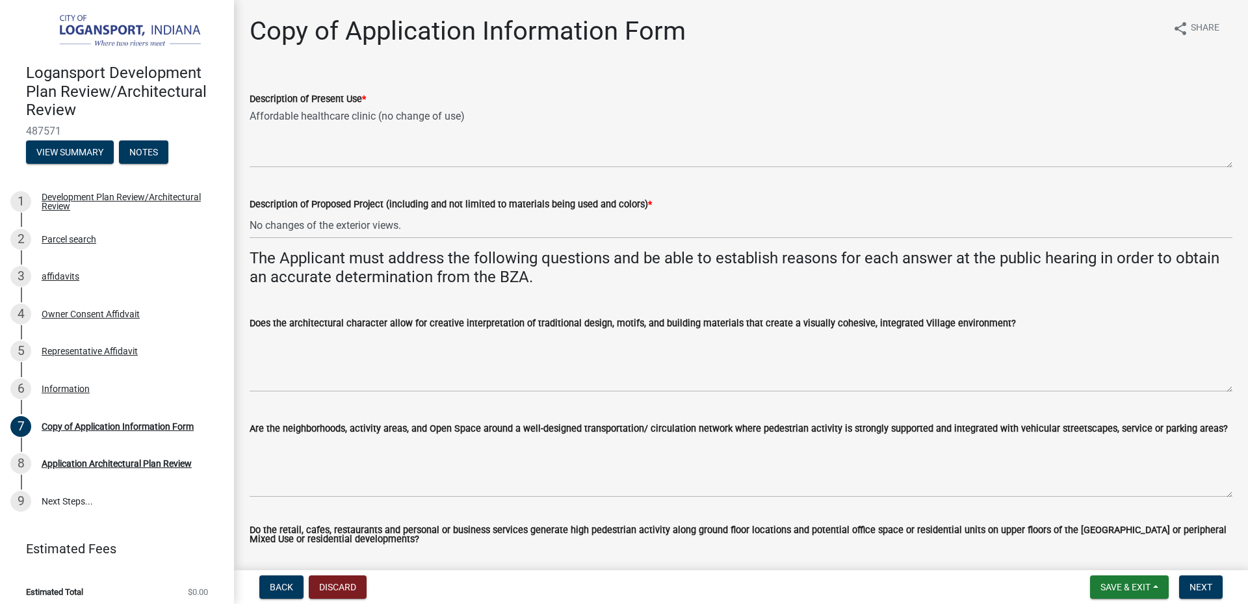
drag, startPoint x: 534, startPoint y: 278, endPoint x: 495, endPoint y: 279, distance: 38.4
click at [495, 279] on h4 "The Applicant must address the following questions and be able to establish rea…" at bounding box center [741, 268] width 983 height 38
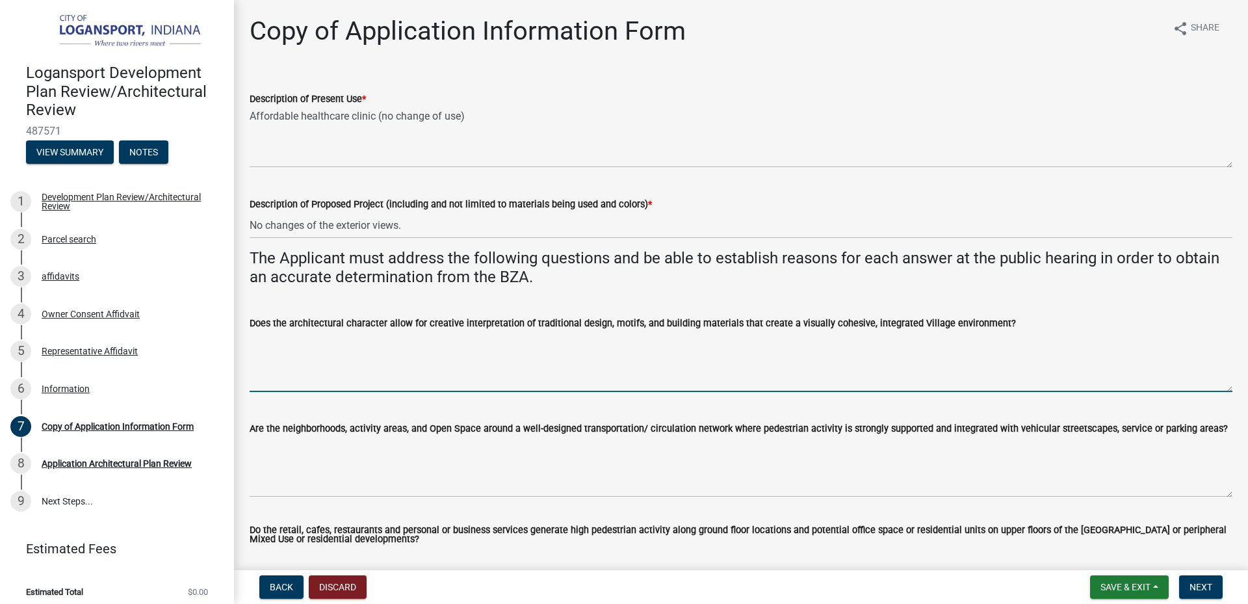
click at [412, 387] on textarea "Does the architectural character allow for creative interpretation of tradition…" at bounding box center [741, 361] width 983 height 61
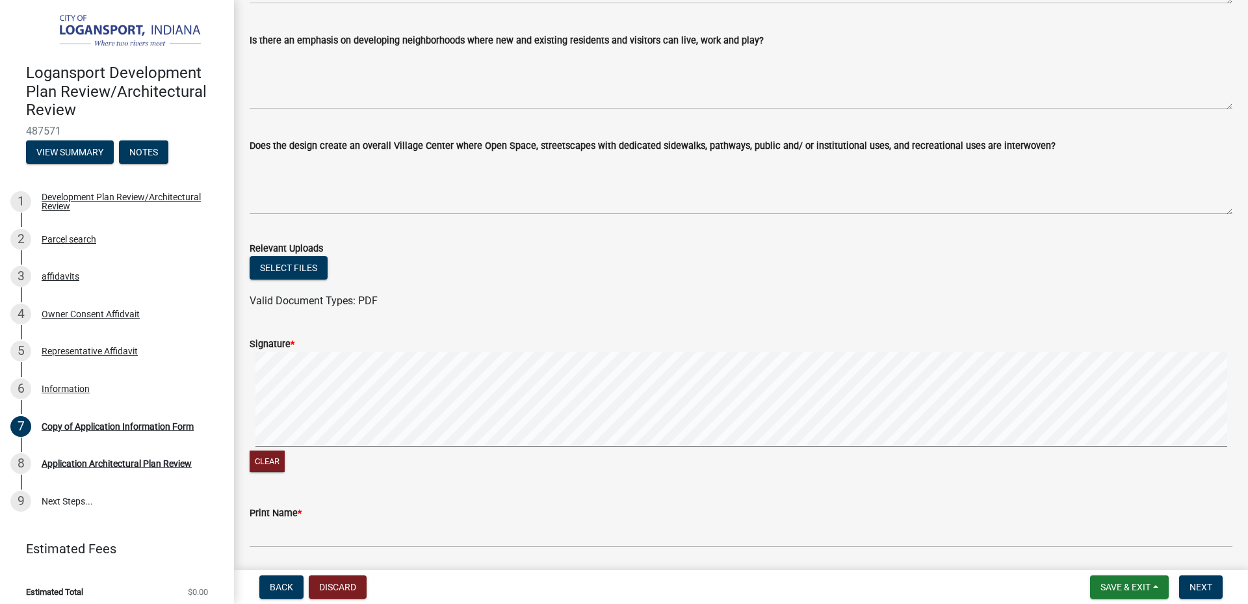
scroll to position [715, 0]
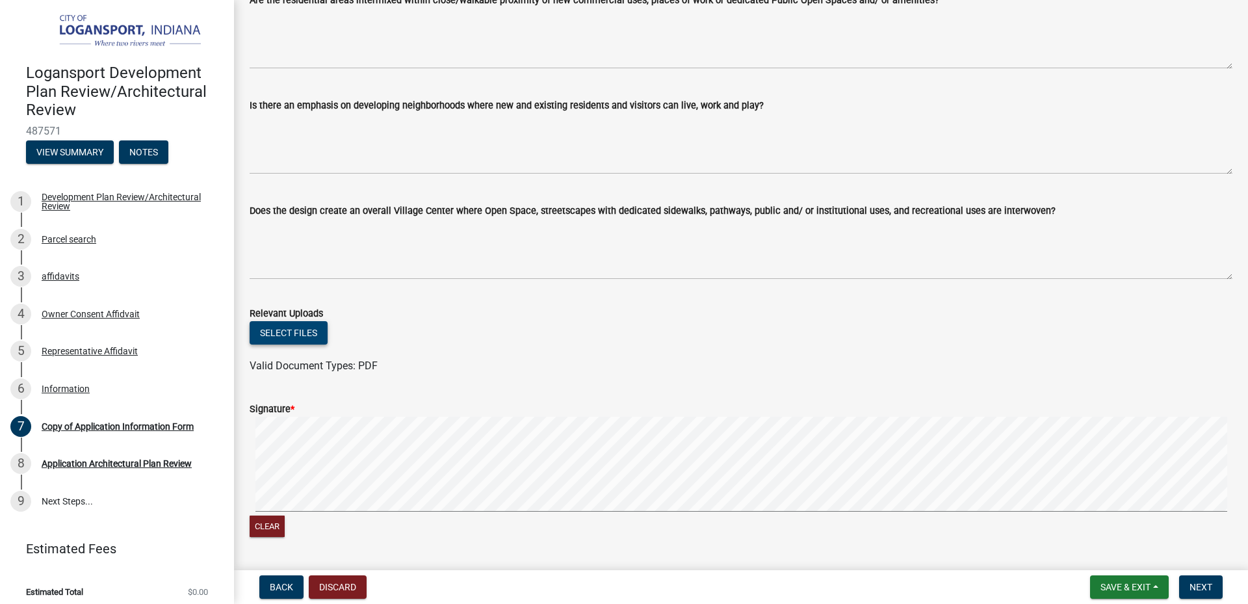
click at [292, 335] on button "Select files" at bounding box center [289, 332] width 78 height 23
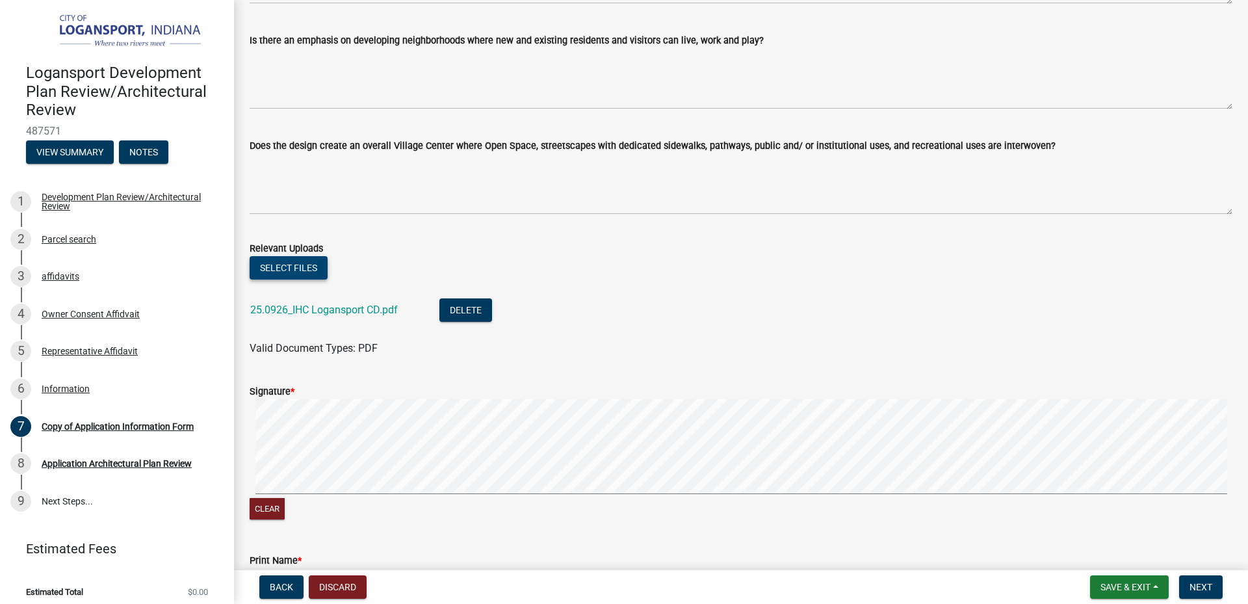
scroll to position [845, 0]
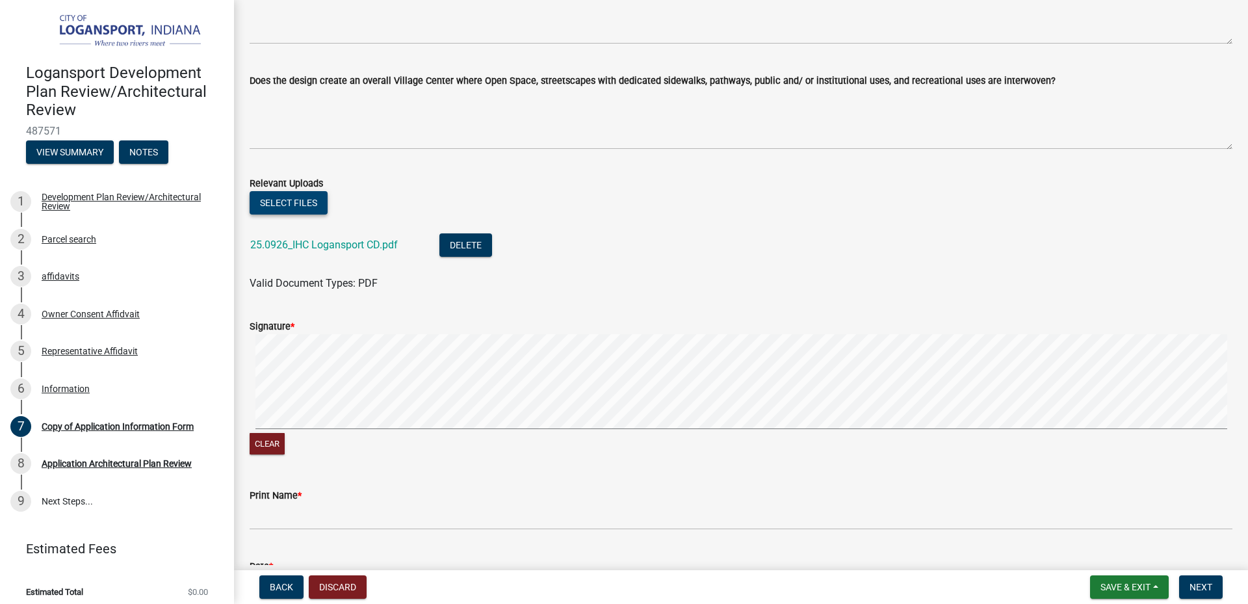
click at [428, 430] on signature-pad at bounding box center [741, 383] width 983 height 99
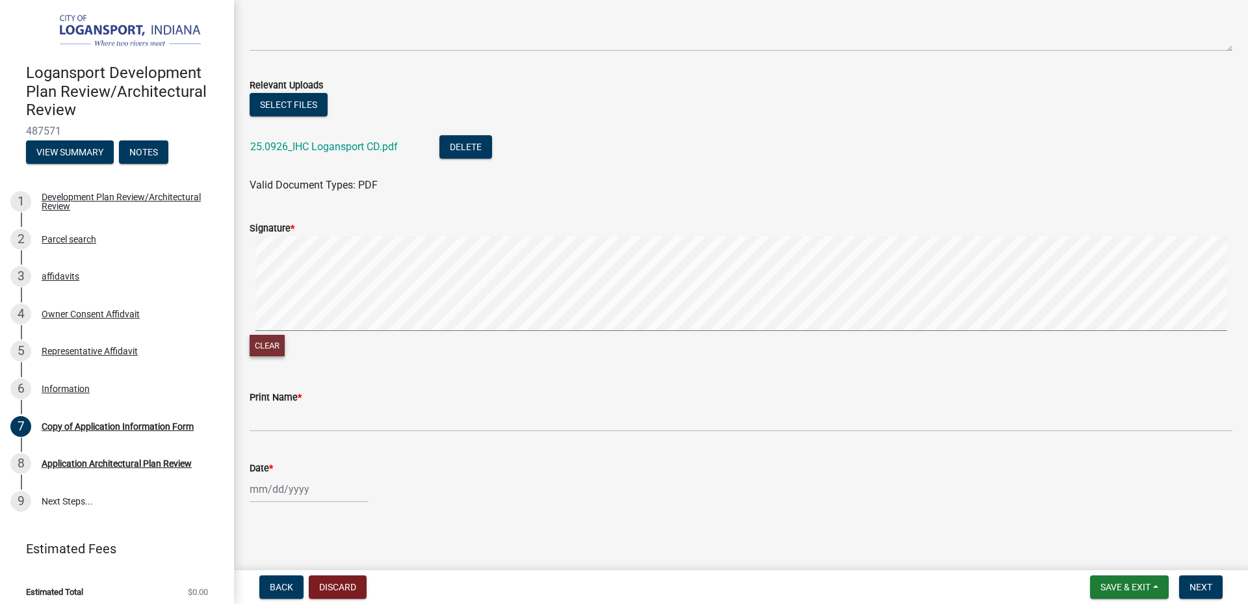
click at [273, 343] on button "Clear" at bounding box center [267, 345] width 35 height 21
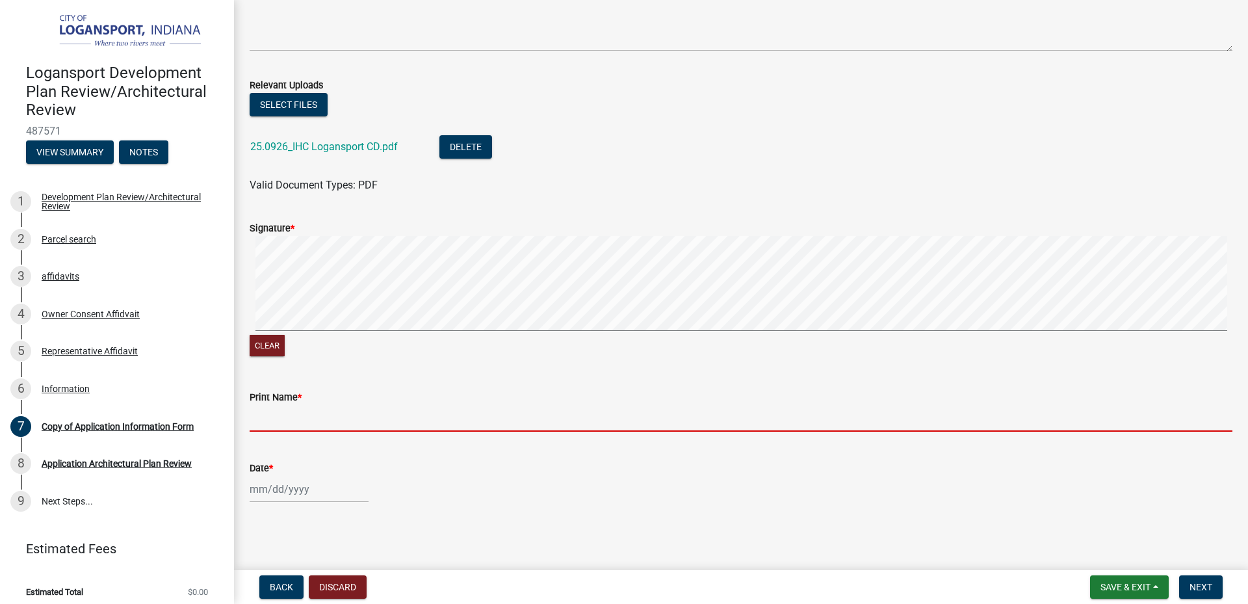
click at [298, 411] on input "Print Name *" at bounding box center [741, 418] width 983 height 27
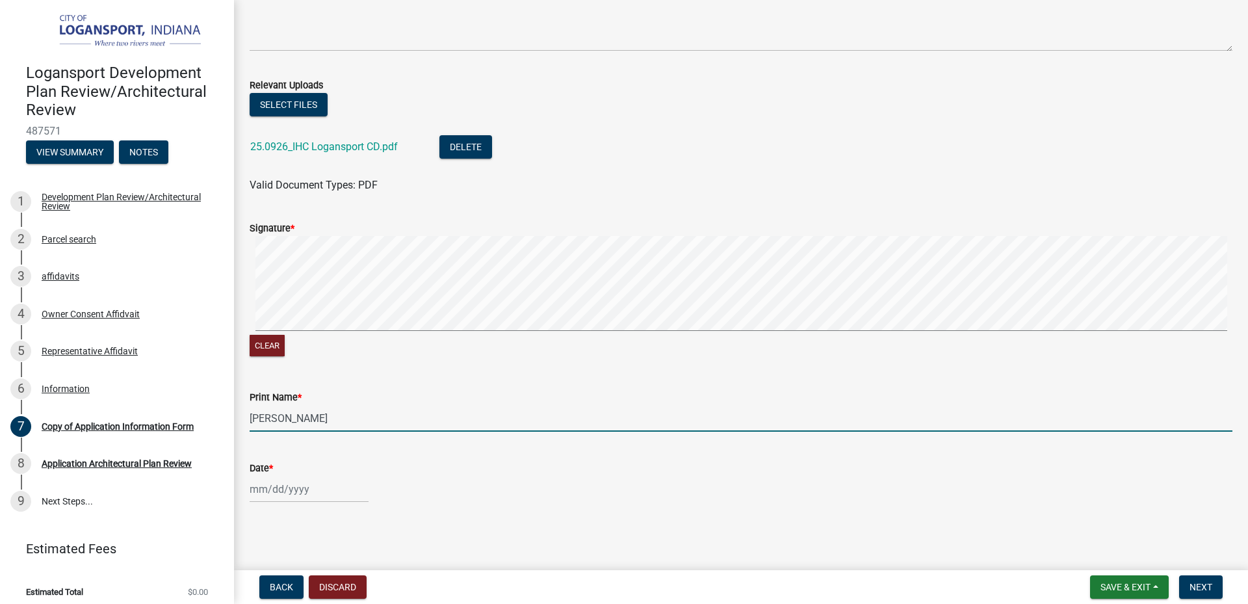
type input "[PERSON_NAME]"
select select "10"
select select "2025"
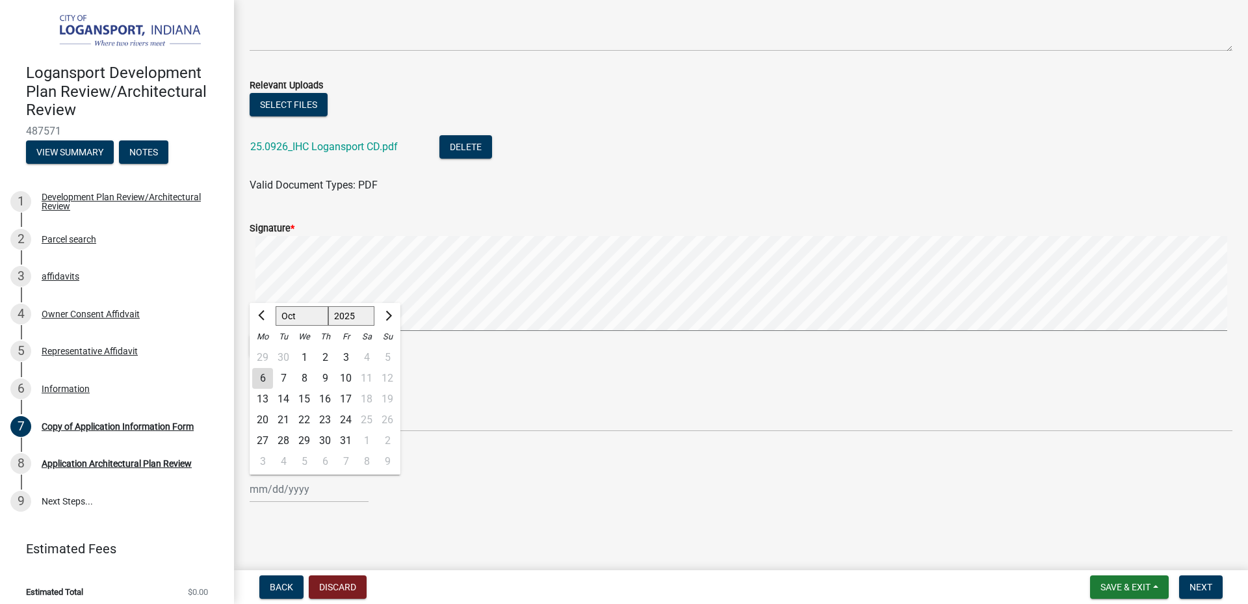
click at [260, 375] on div "6" at bounding box center [262, 378] width 21 height 21
type input "[DATE]"
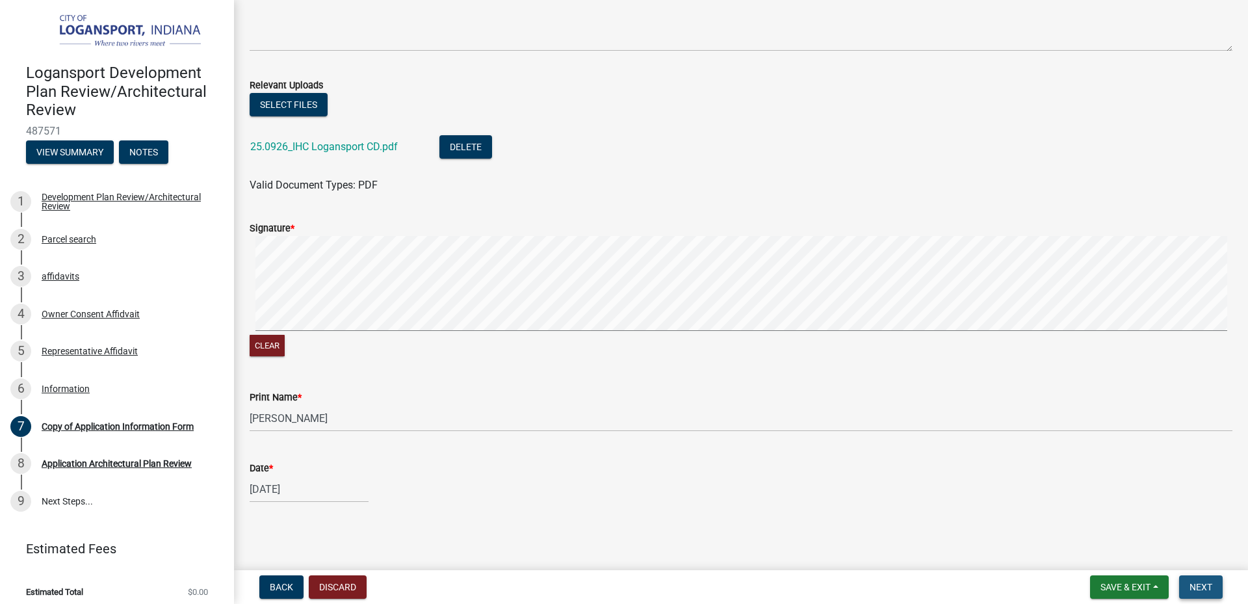
click at [1198, 591] on span "Next" at bounding box center [1200, 587] width 23 height 10
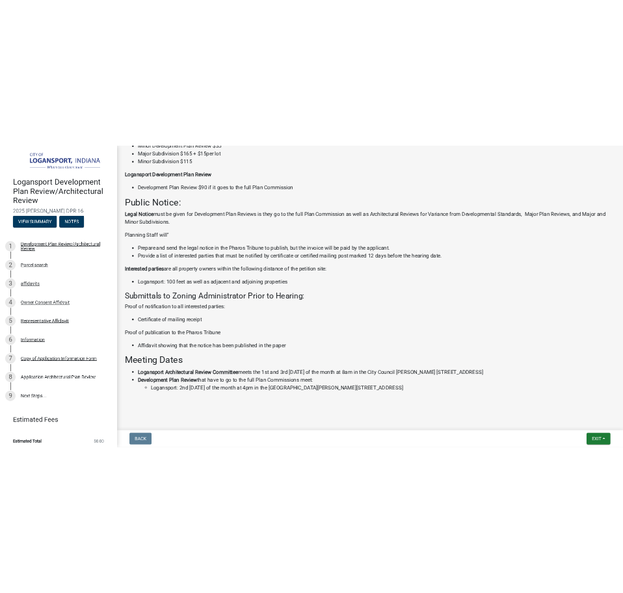
scroll to position [421, 0]
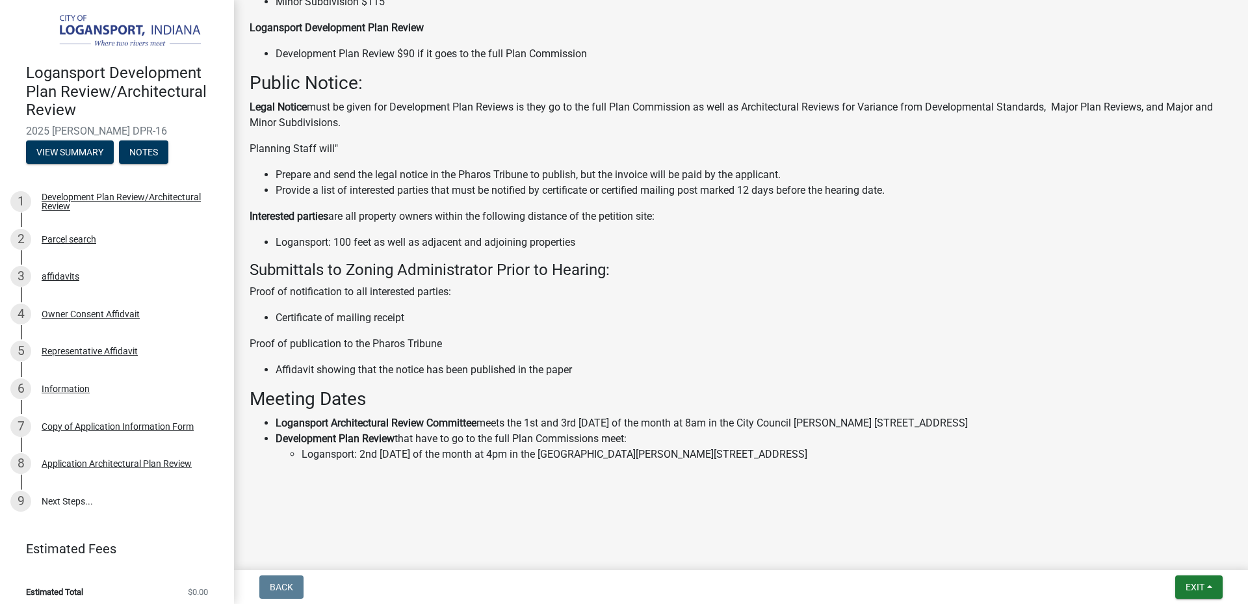
click at [888, 342] on p "Proof of publication to the Pharos Tribune" at bounding box center [741, 344] width 983 height 16
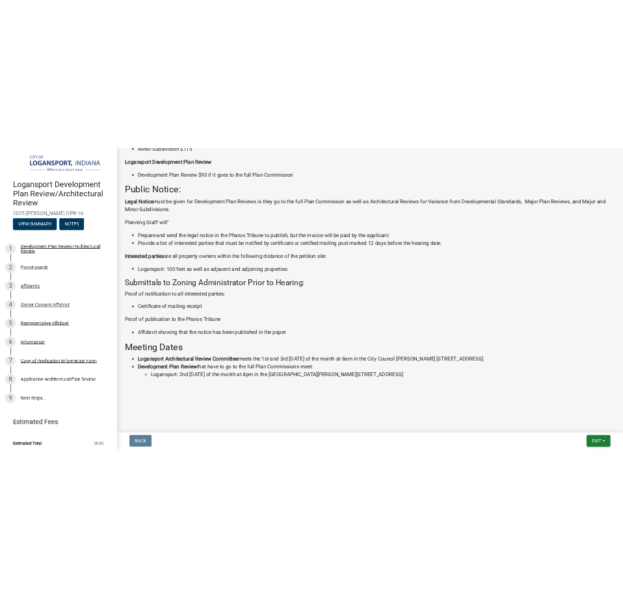
scroll to position [613, 0]
